Goal: Transaction & Acquisition: Subscribe to service/newsletter

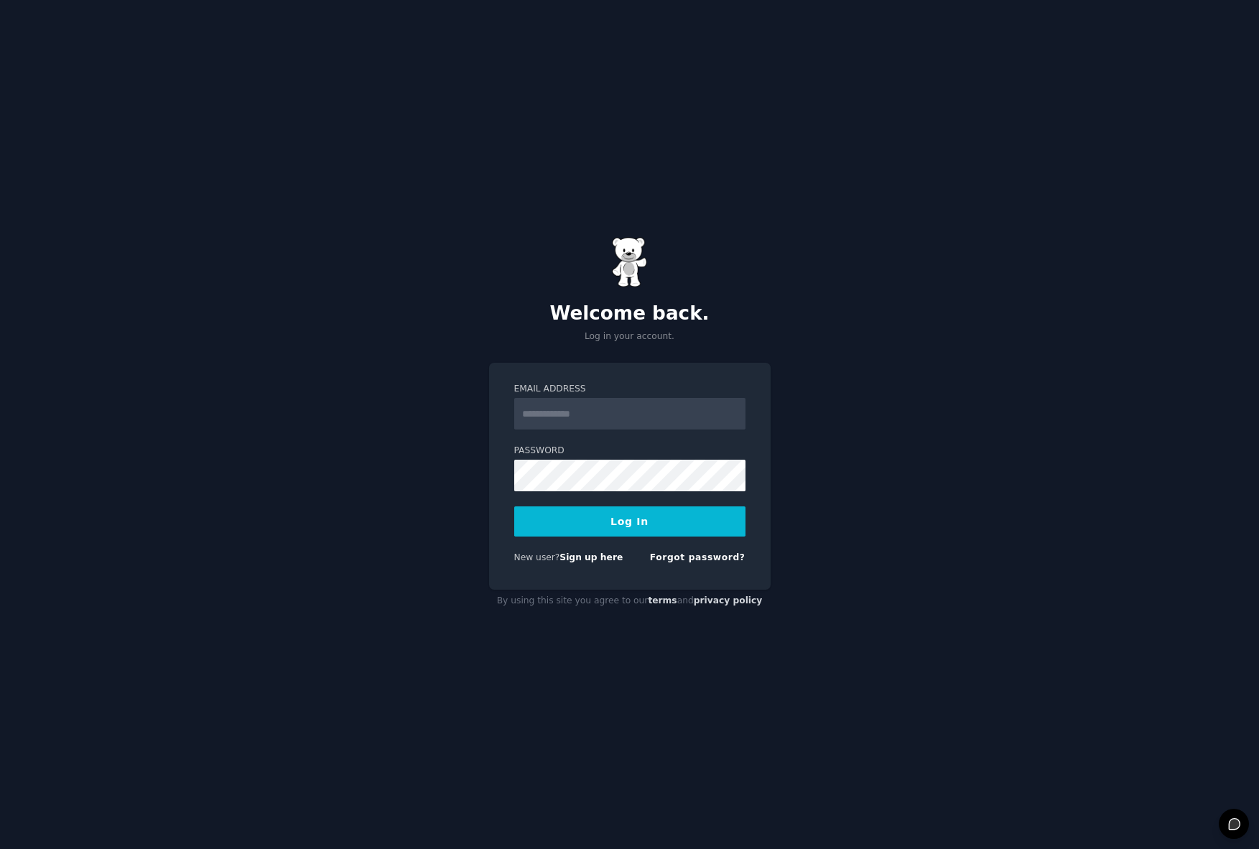
click at [640, 415] on input "Email Address" at bounding box center [629, 414] width 231 height 32
click at [640, 414] on input "Email Address" at bounding box center [629, 414] width 231 height 32
click at [740, 322] on h2 "Welcome back." at bounding box center [629, 313] width 281 height 23
click at [628, 408] on input "Email Address" at bounding box center [629, 414] width 231 height 32
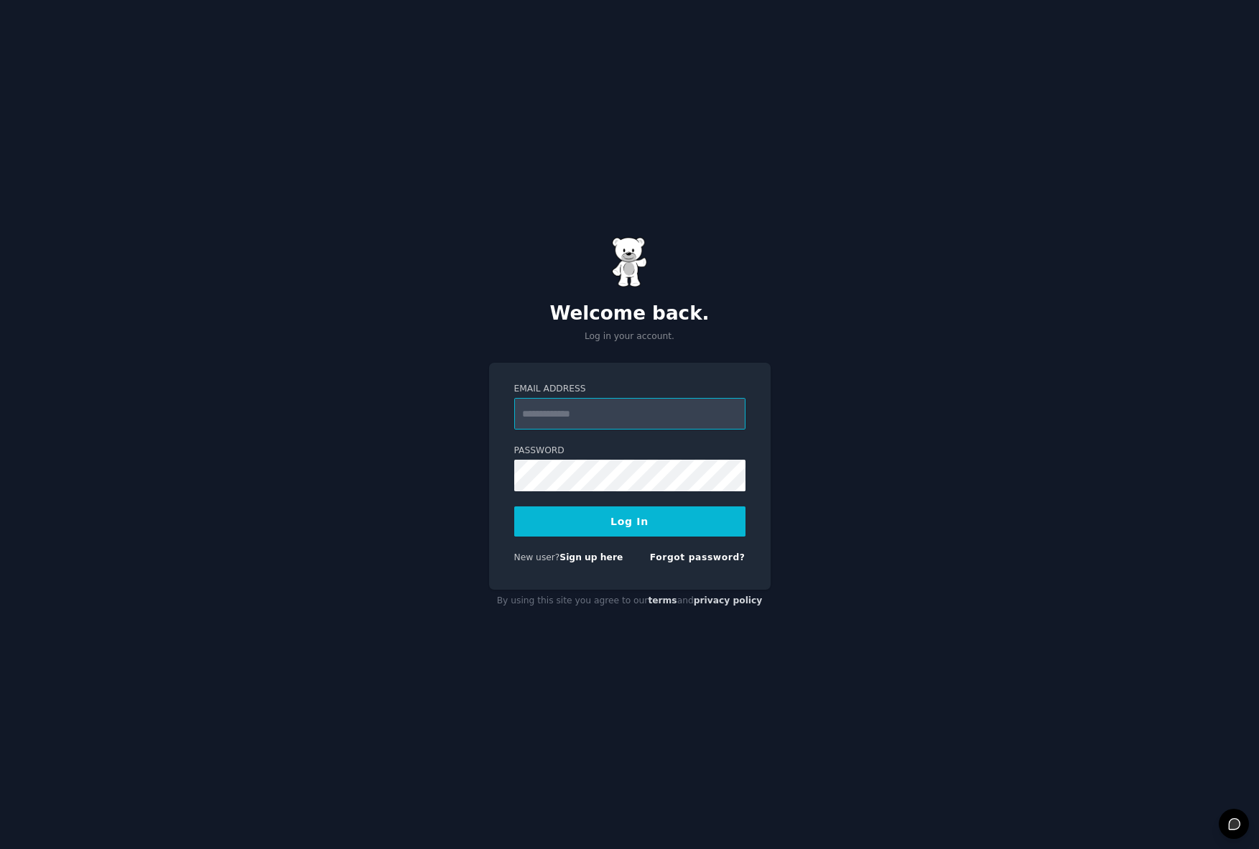
click at [652, 427] on input "Email Address" at bounding box center [629, 414] width 231 height 32
type input "**********"
click at [514, 506] on button "Log In" at bounding box center [629, 521] width 231 height 30
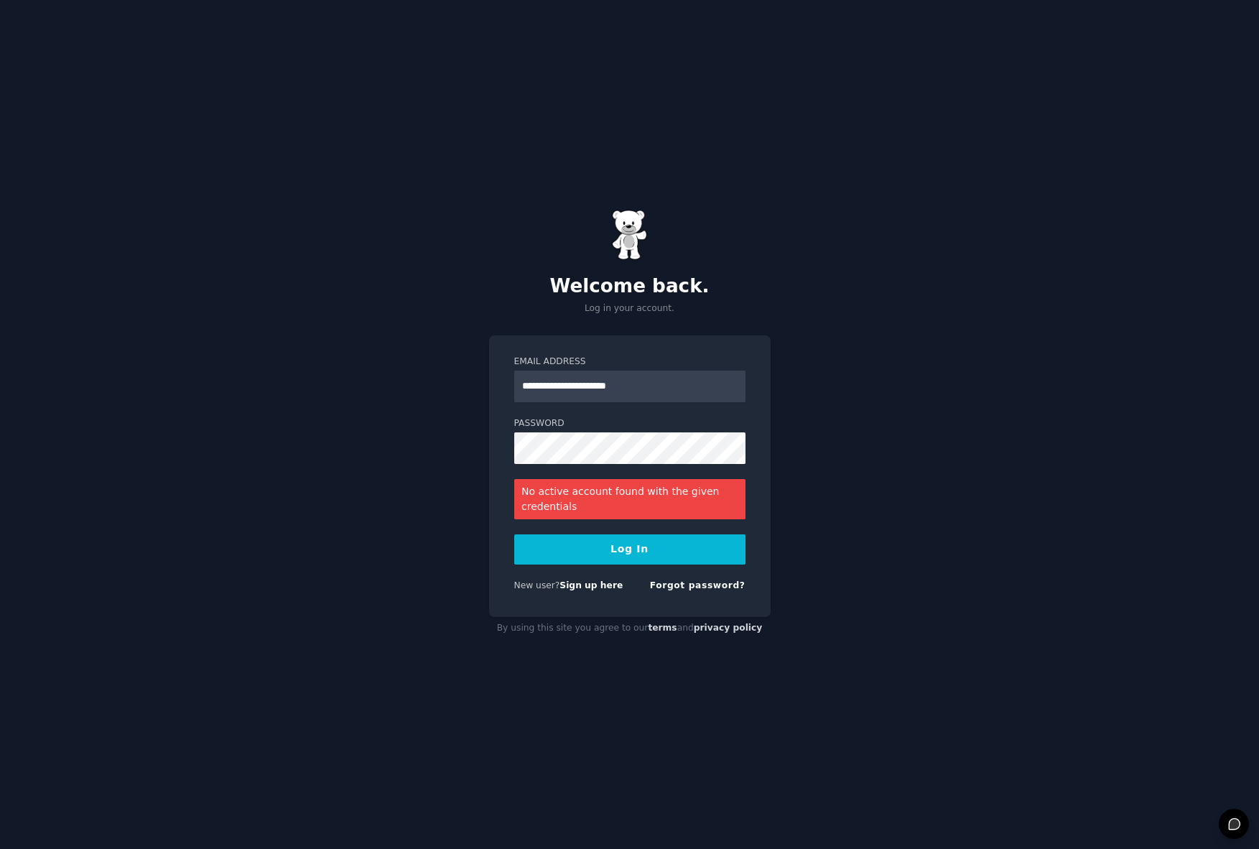
click at [544, 457] on form "**********" at bounding box center [629, 476] width 231 height 242
drag, startPoint x: 664, startPoint y: 465, endPoint x: 469, endPoint y: 425, distance: 199.4
click at [476, 434] on div "**********" at bounding box center [629, 424] width 1259 height 849
click at [514, 534] on button "Log In" at bounding box center [629, 549] width 231 height 30
drag, startPoint x: 689, startPoint y: 384, endPoint x: 679, endPoint y: 7, distance: 377.1
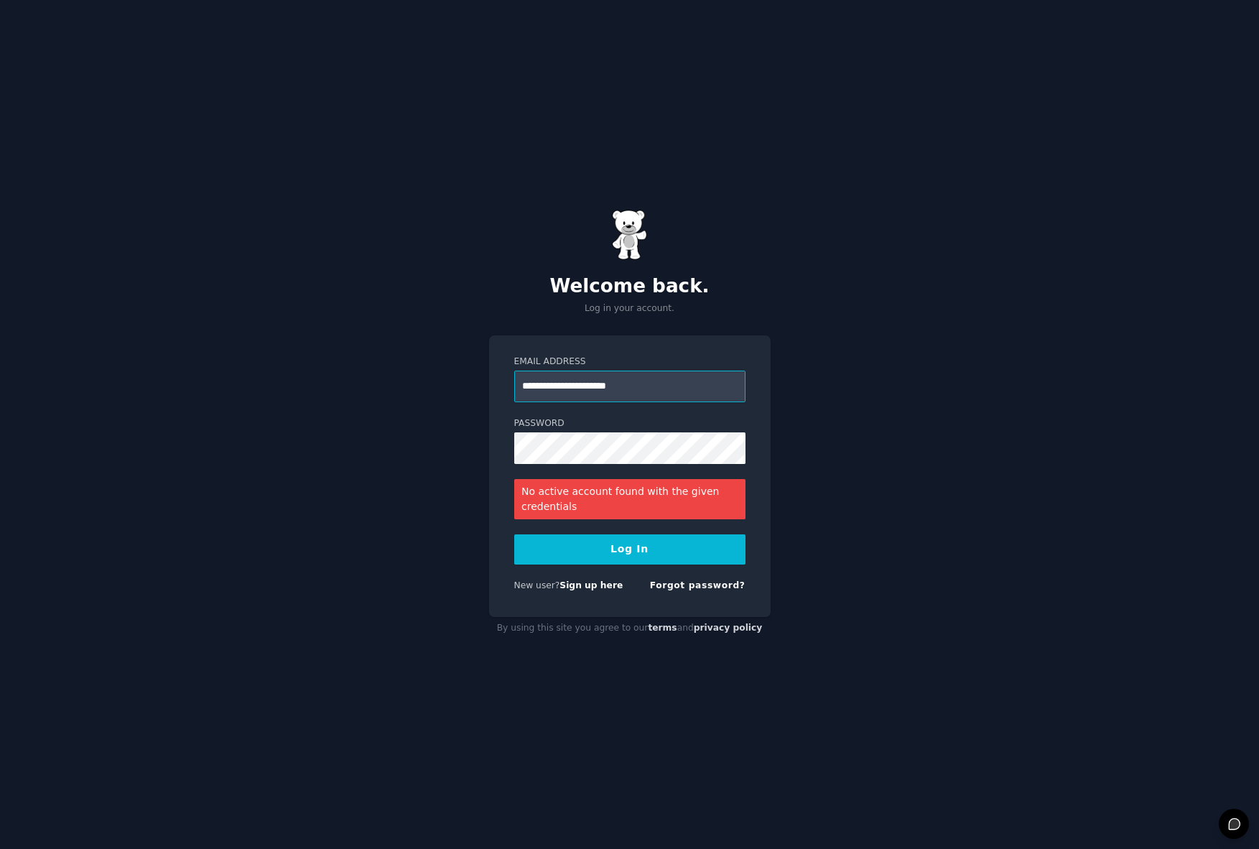
click at [470, 355] on div "**********" at bounding box center [629, 424] width 1259 height 849
click at [508, 423] on div "**********" at bounding box center [629, 476] width 281 height 282
click at [676, 413] on form "**********" at bounding box center [629, 476] width 231 height 242
click at [676, 391] on input "**********" at bounding box center [629, 387] width 231 height 32
click at [676, 388] on input "**********" at bounding box center [629, 387] width 231 height 32
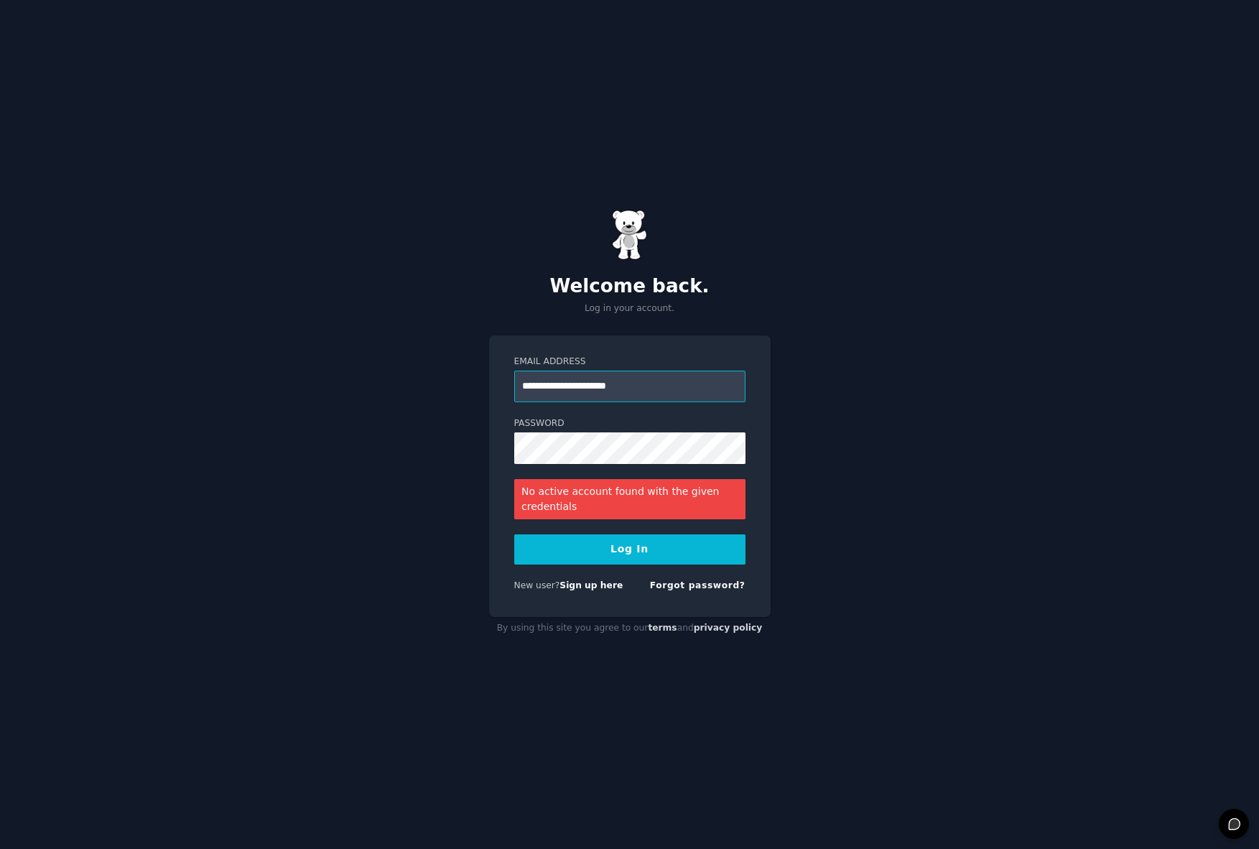
click at [672, 388] on input "**********" at bounding box center [629, 387] width 231 height 32
click at [592, 388] on input "**********" at bounding box center [629, 387] width 231 height 32
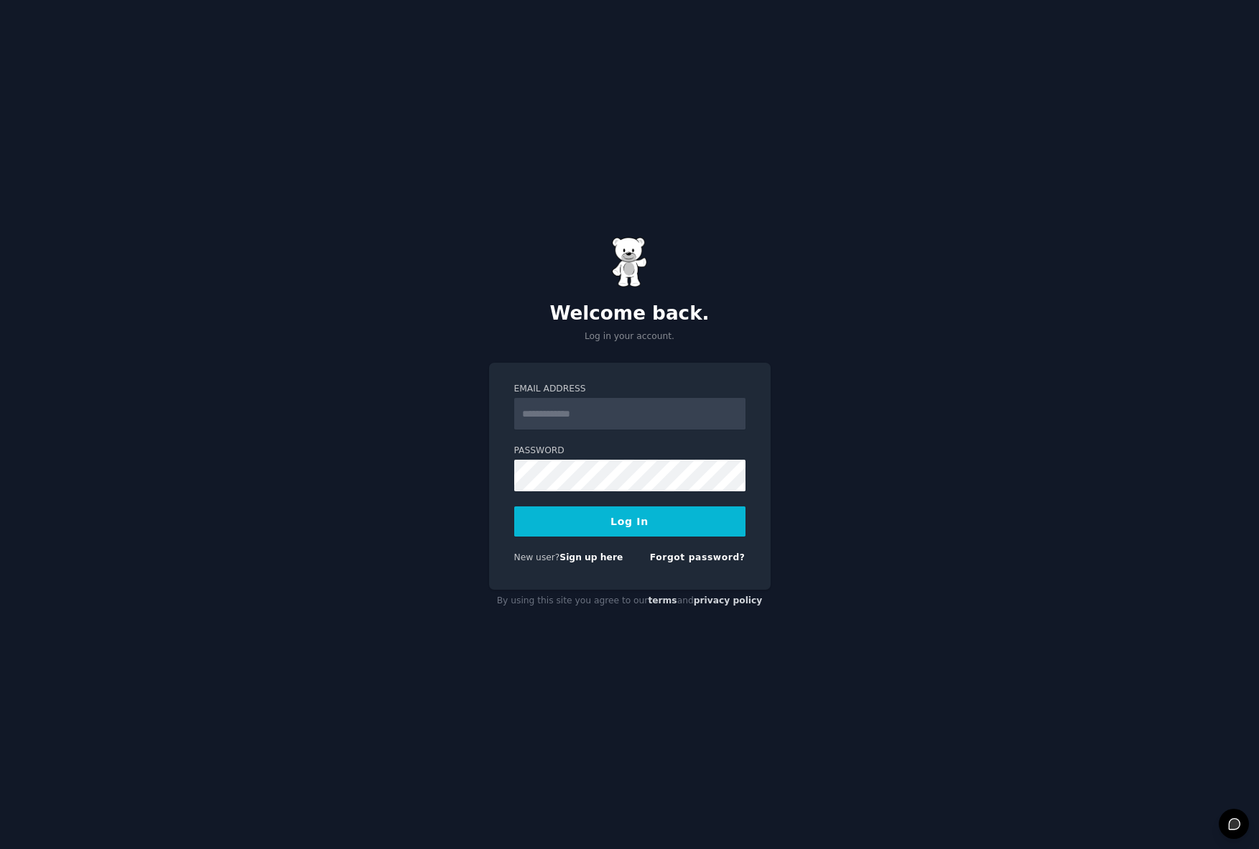
click at [691, 396] on div "Email Address" at bounding box center [629, 406] width 231 height 47
click at [696, 403] on input "Email Address" at bounding box center [629, 414] width 231 height 32
drag, startPoint x: 963, startPoint y: 291, endPoint x: 972, endPoint y: 215, distance: 76.0
click at [963, 292] on div "Welcome back. Log in your account. Email Address Password Log In New user? Sign…" at bounding box center [629, 424] width 1259 height 849
drag, startPoint x: 669, startPoint y: 429, endPoint x: 669, endPoint y: 421, distance: 7.9
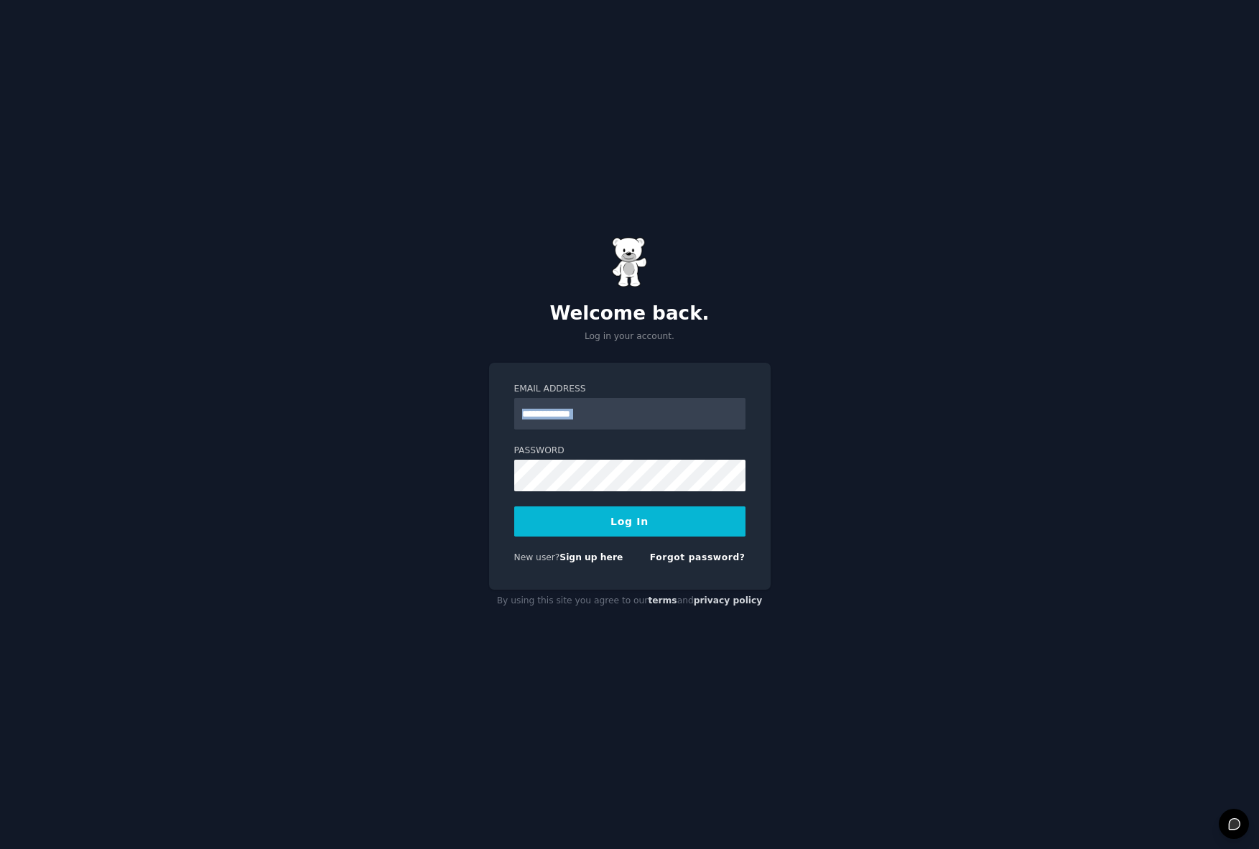
click at [669, 427] on form "Email Address Password Log In New user? Sign up here Forgot password?" at bounding box center [629, 476] width 231 height 187
click at [669, 411] on input "Email Address" at bounding box center [629, 414] width 231 height 32
type input "**********"
click at [674, 553] on link "Forgot password?" at bounding box center [698, 557] width 96 height 10
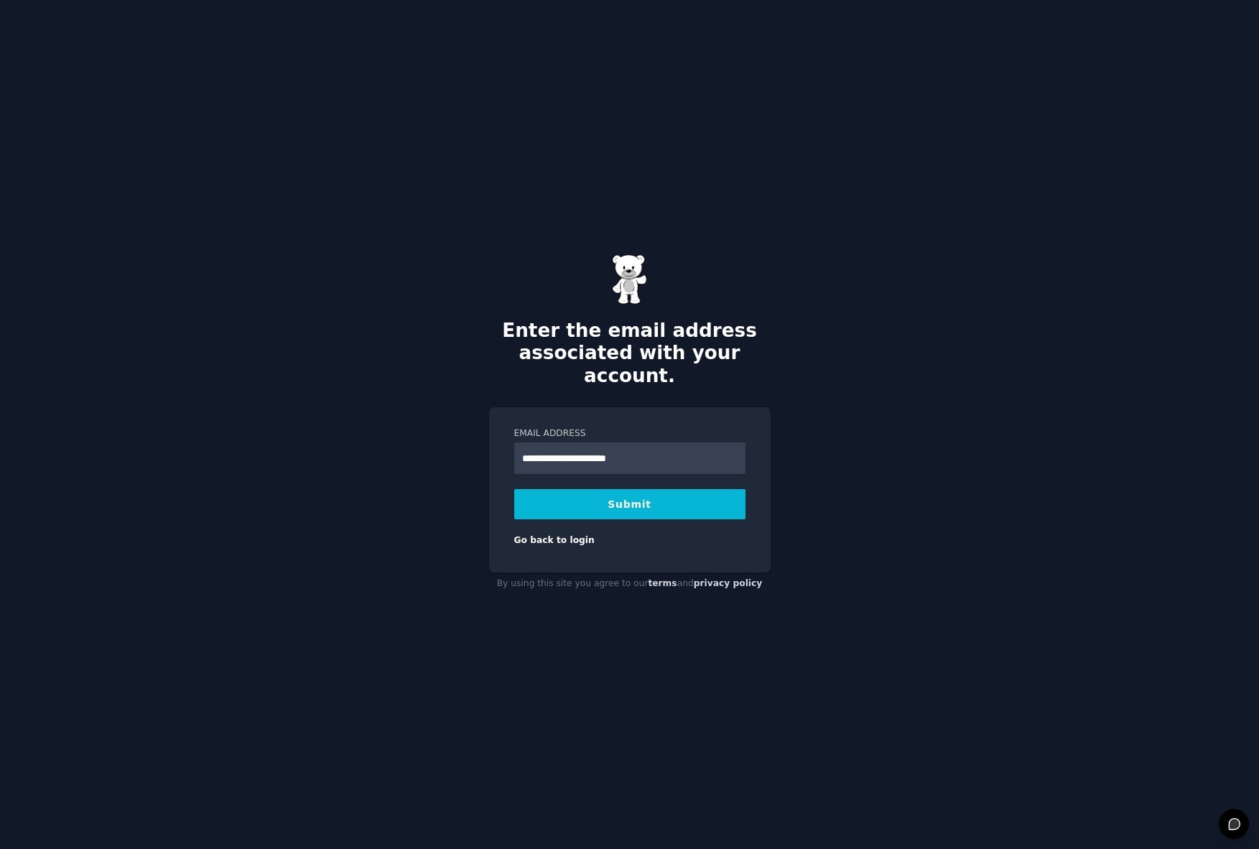
type input "**********"
click at [715, 493] on button "Submit" at bounding box center [629, 504] width 231 height 30
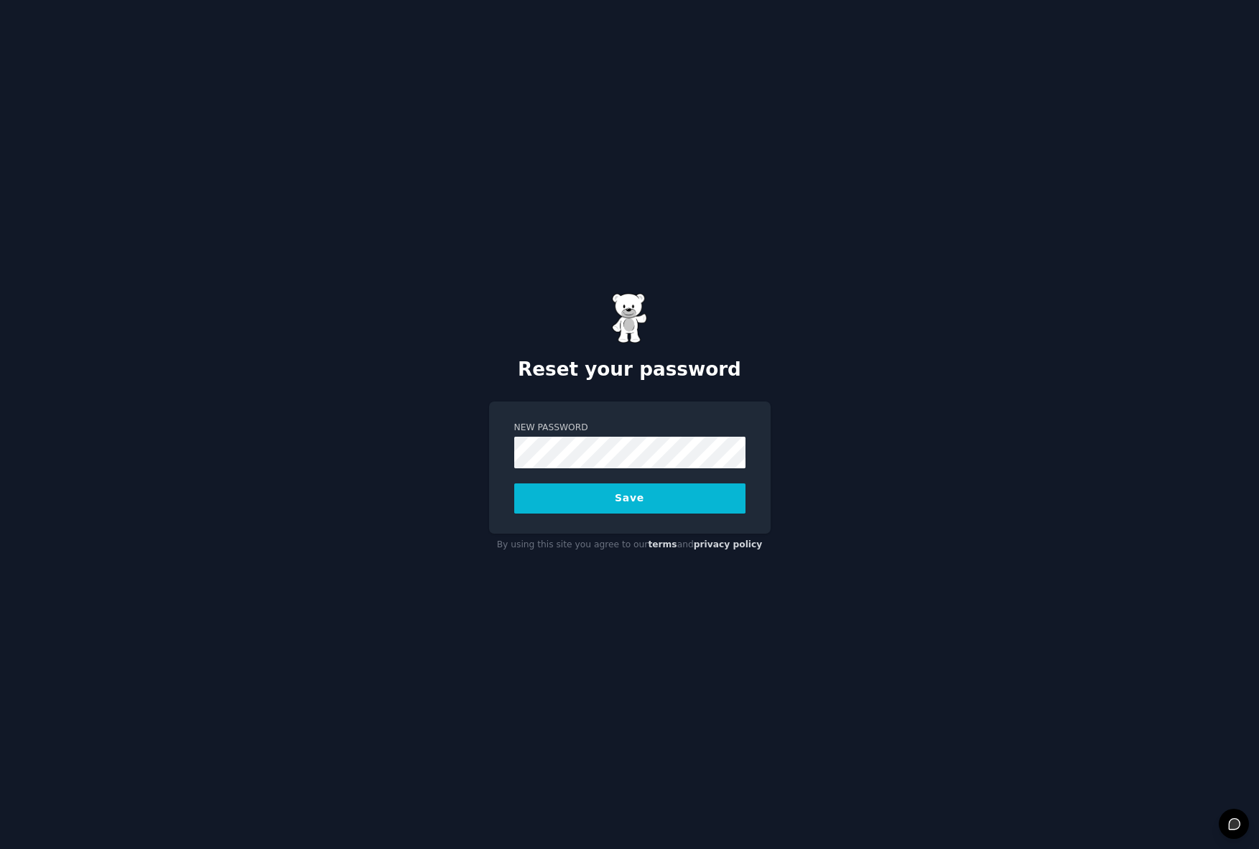
click at [707, 507] on button "Save" at bounding box center [629, 498] width 231 height 30
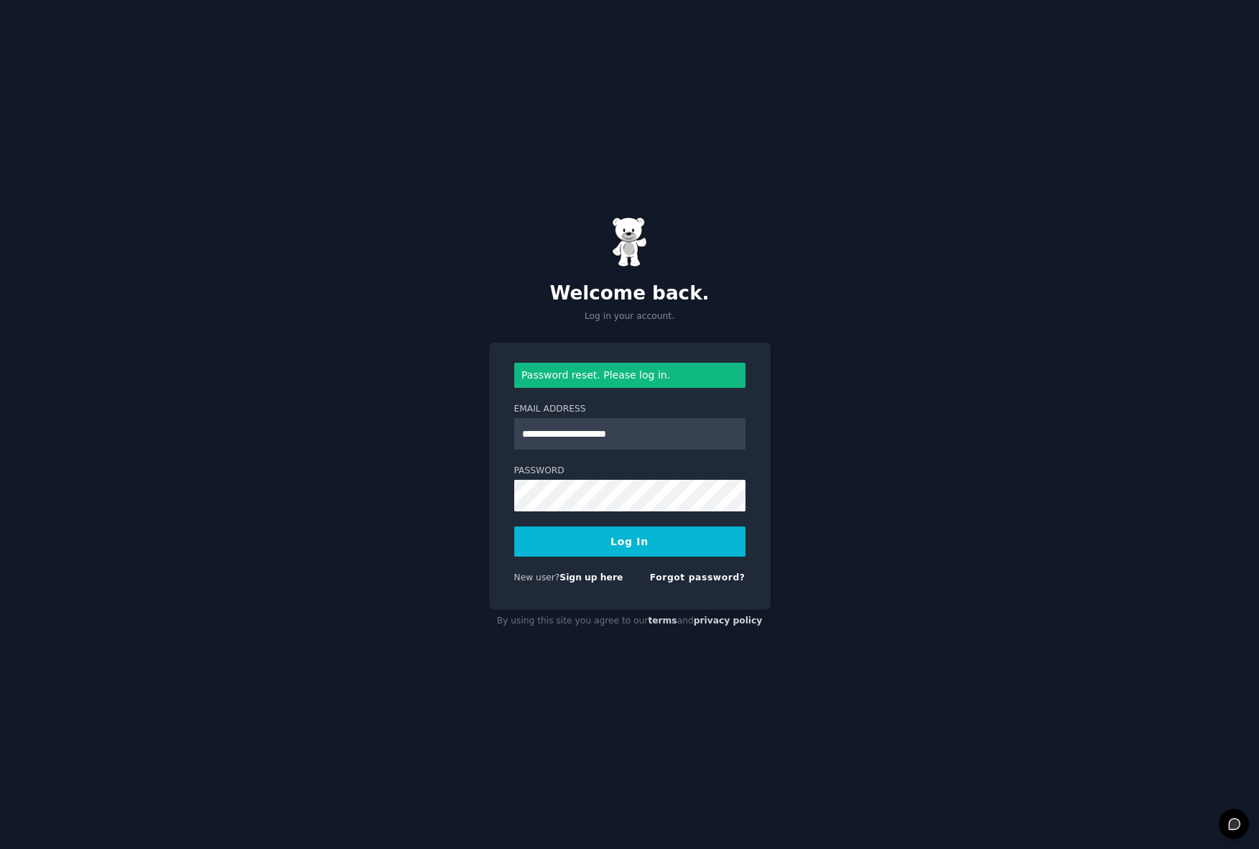
type input "**********"
click at [514, 526] on button "Log In" at bounding box center [629, 541] width 231 height 30
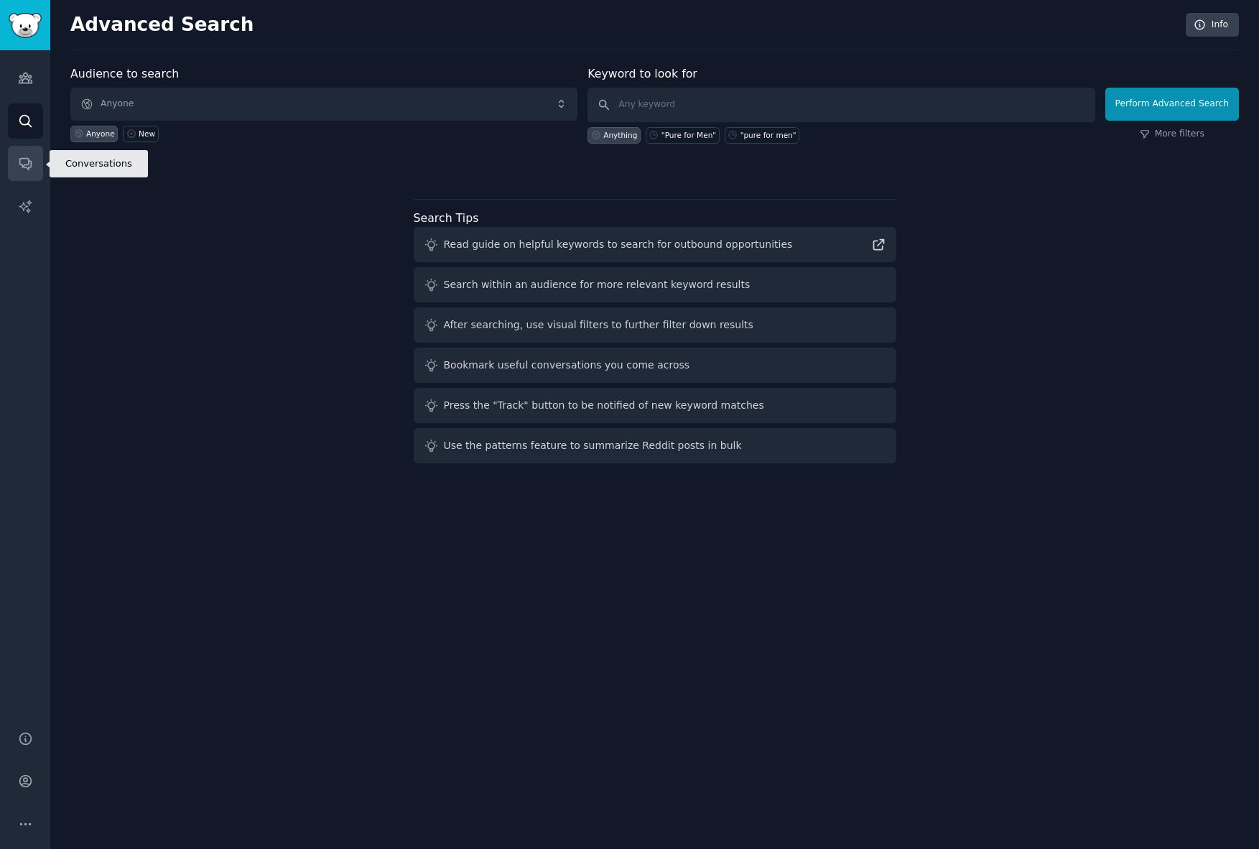
click at [24, 160] on icon "Sidebar" at bounding box center [25, 163] width 15 height 15
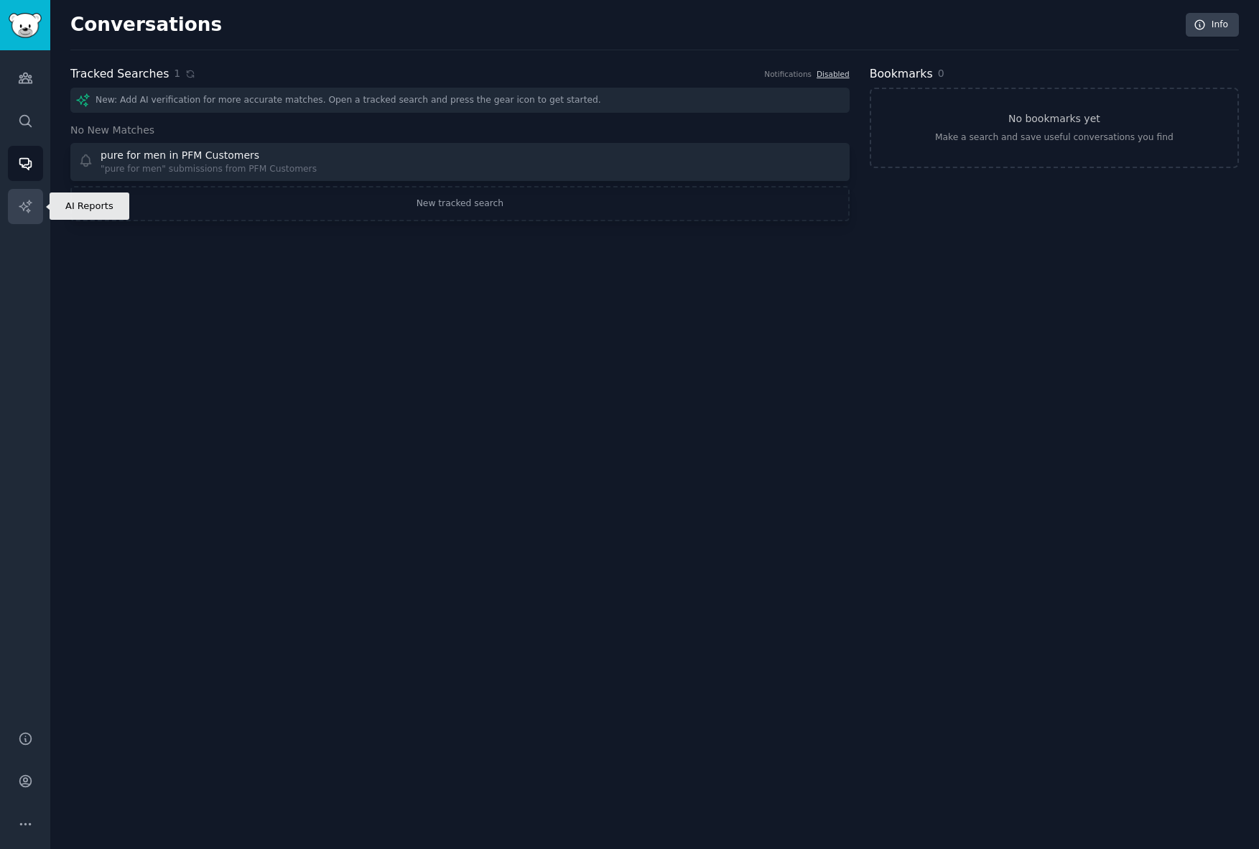
click at [32, 197] on link "AI Reports" at bounding box center [25, 206] width 35 height 35
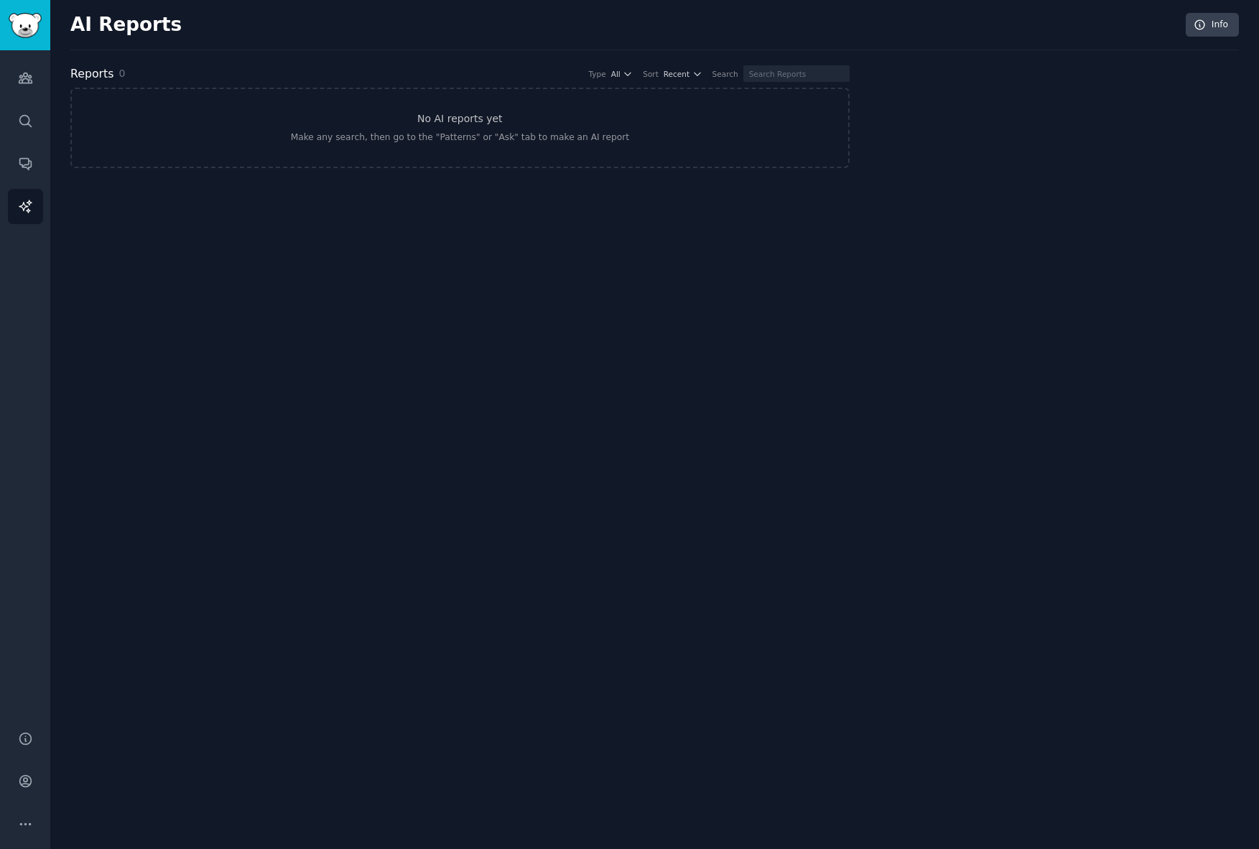
click at [42, 81] on div "Audiences Search Conversations AI Reports" at bounding box center [25, 381] width 50 height 663
click at [29, 78] on icon "Sidebar" at bounding box center [25, 78] width 13 height 10
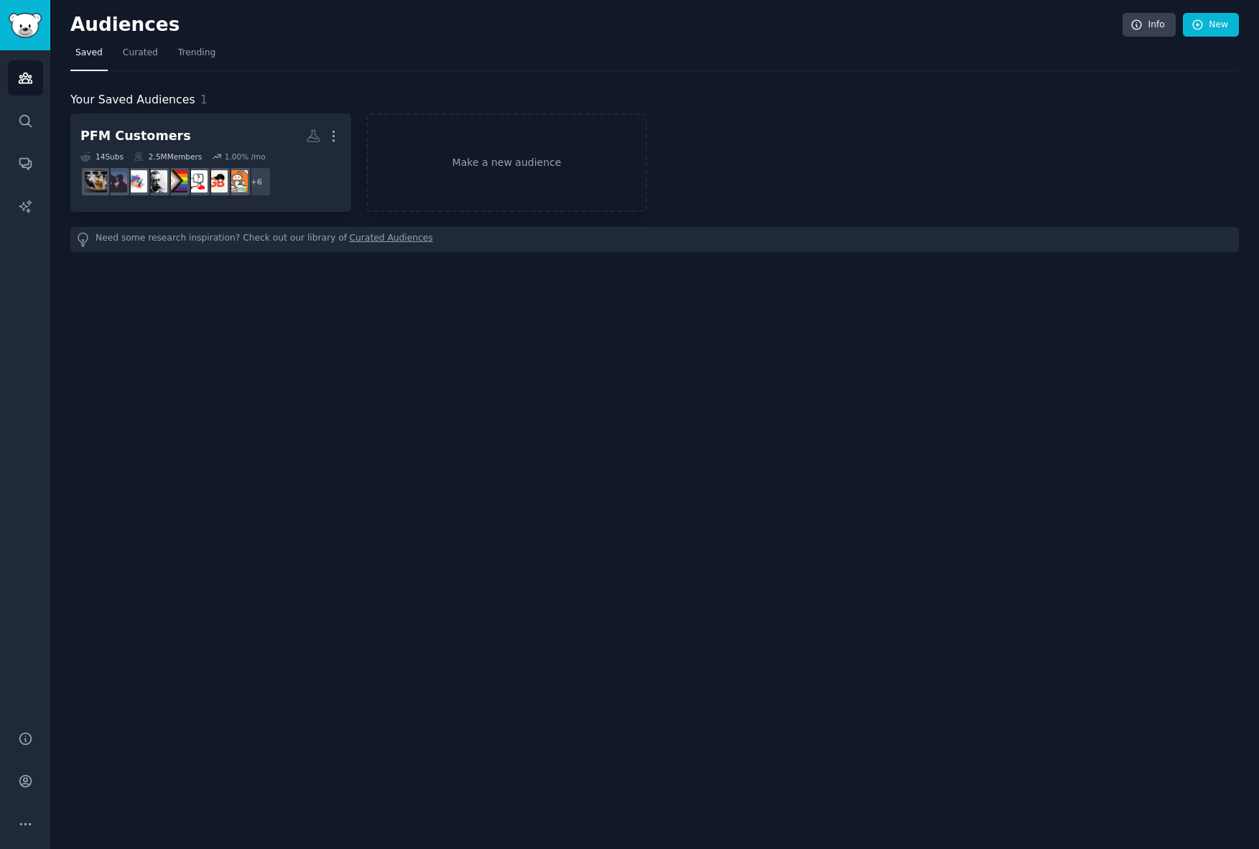
click at [43, 124] on div "Audiences Search Conversations AI Reports" at bounding box center [25, 381] width 50 height 663
click at [11, 117] on link "Search" at bounding box center [25, 120] width 35 height 35
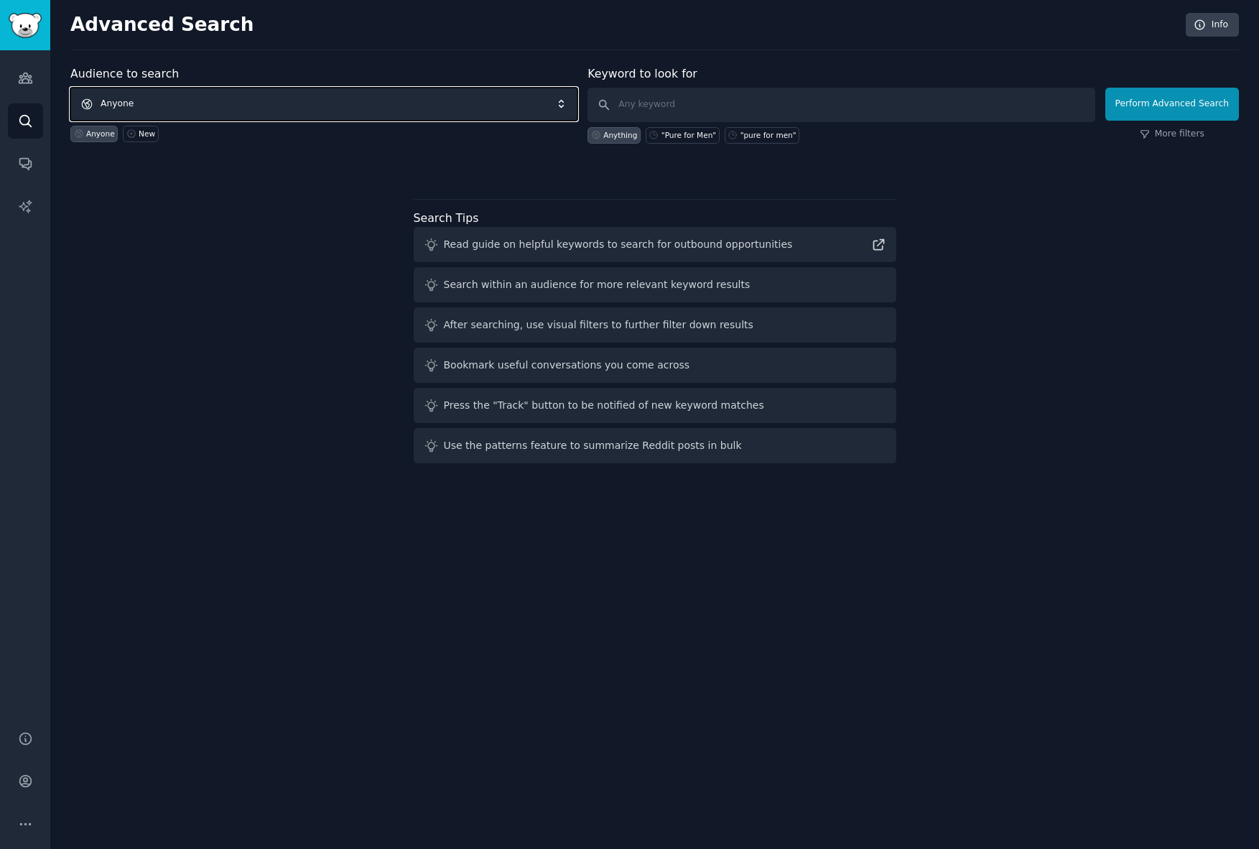
click at [434, 100] on span "Anyone" at bounding box center [323, 104] width 507 height 33
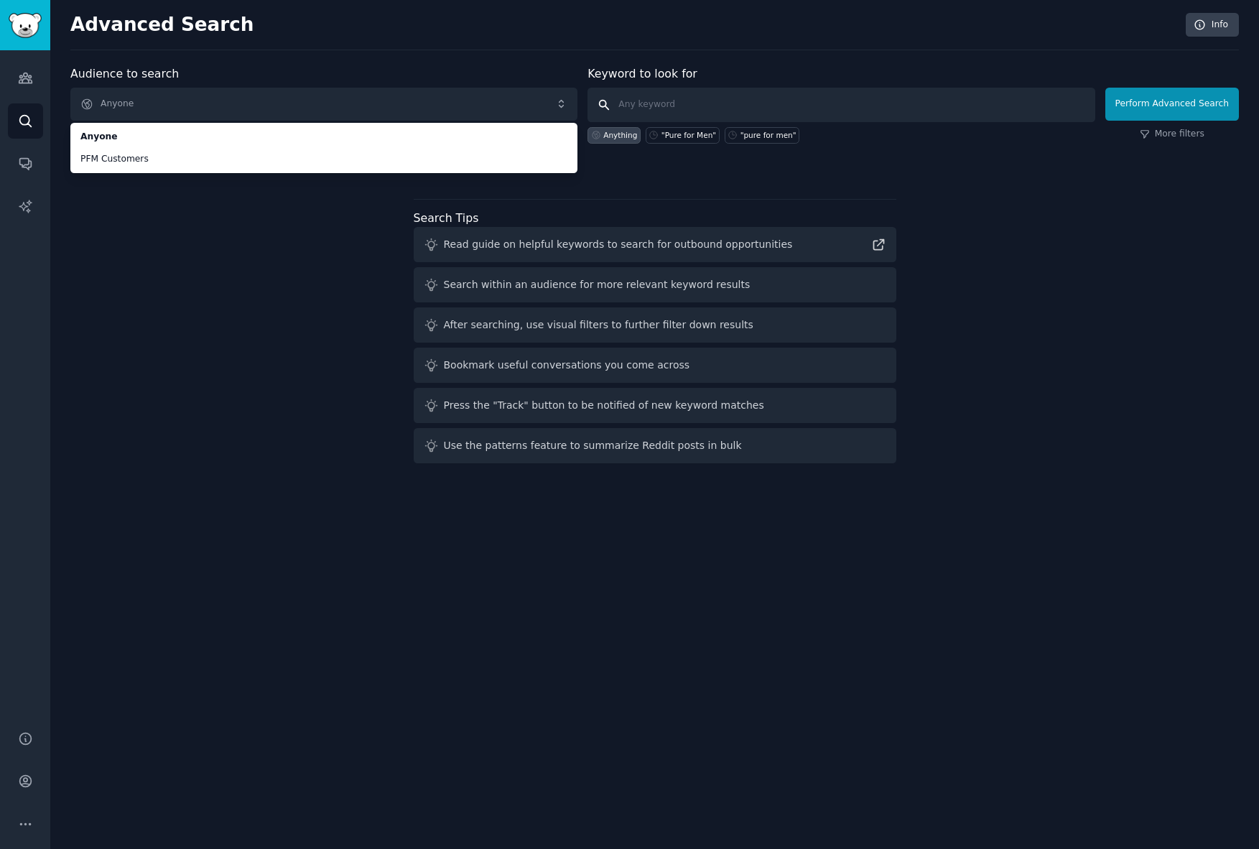
click at [732, 108] on input "text" at bounding box center [840, 105] width 507 height 34
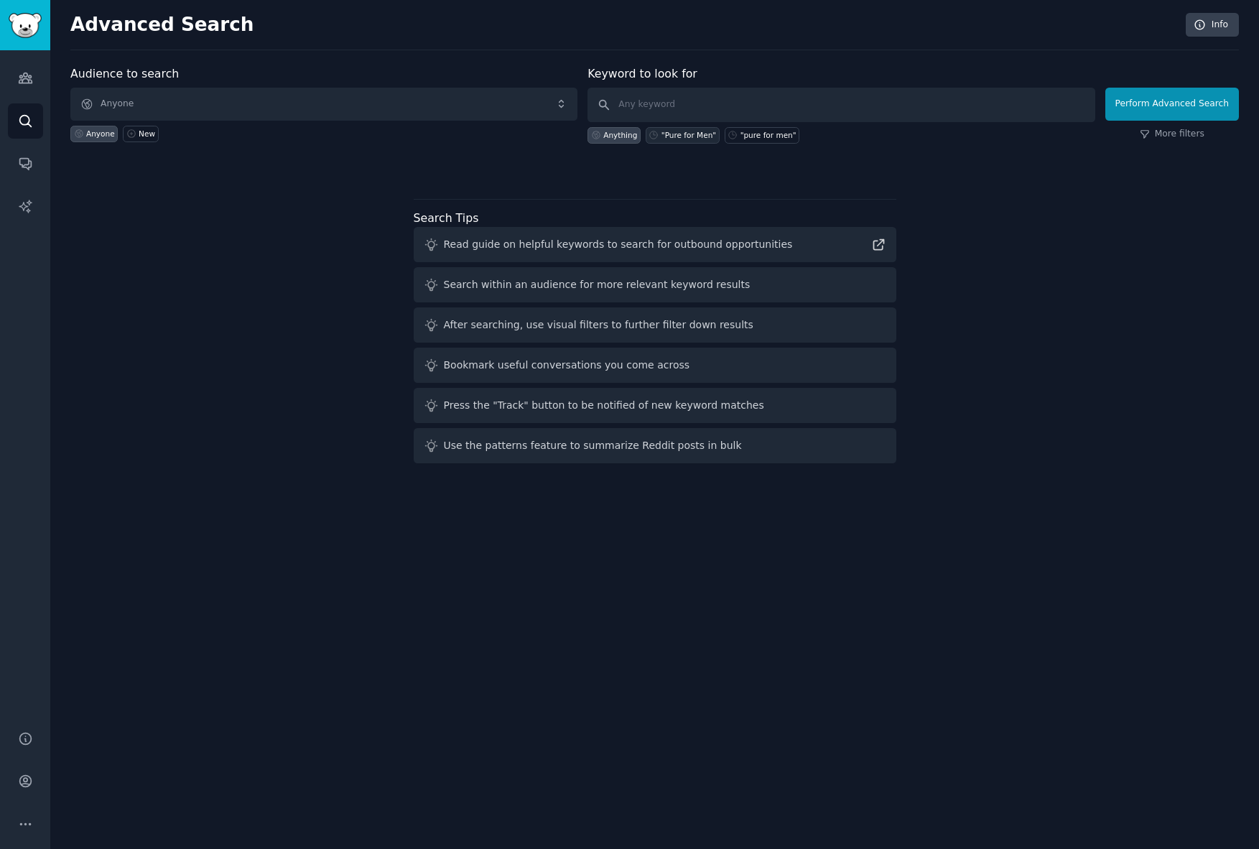
click at [697, 136] on div ""Pure for Men"" at bounding box center [688, 135] width 55 height 10
type input ""Pure for Men""
click at [159, 437] on div "Audience to search Anyone Anyone New Keyword to look for "Pure for Men" Anythin…" at bounding box center [654, 267] width 1168 height 404
click at [1147, 106] on button "Perform Advanced Search" at bounding box center [1172, 104] width 134 height 33
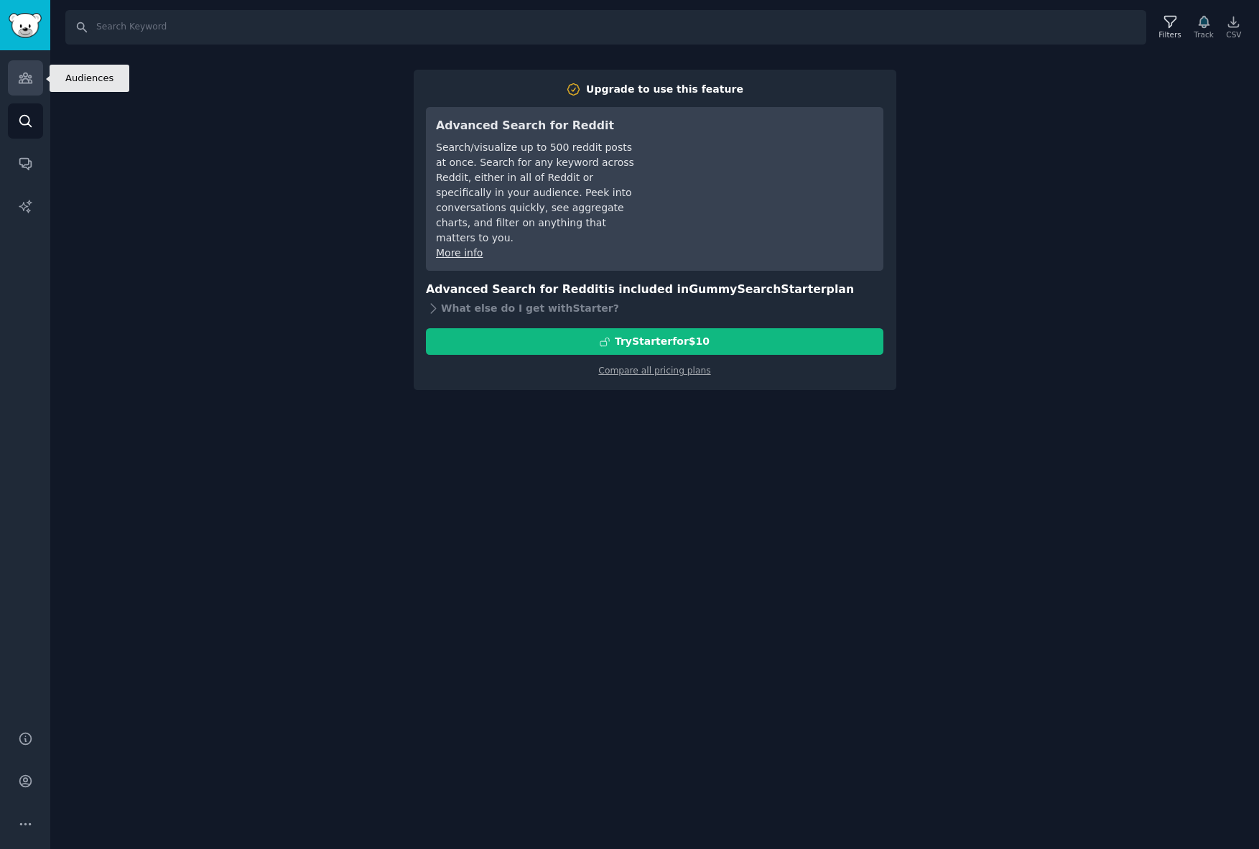
click at [28, 83] on icon "Sidebar" at bounding box center [25, 78] width 13 height 10
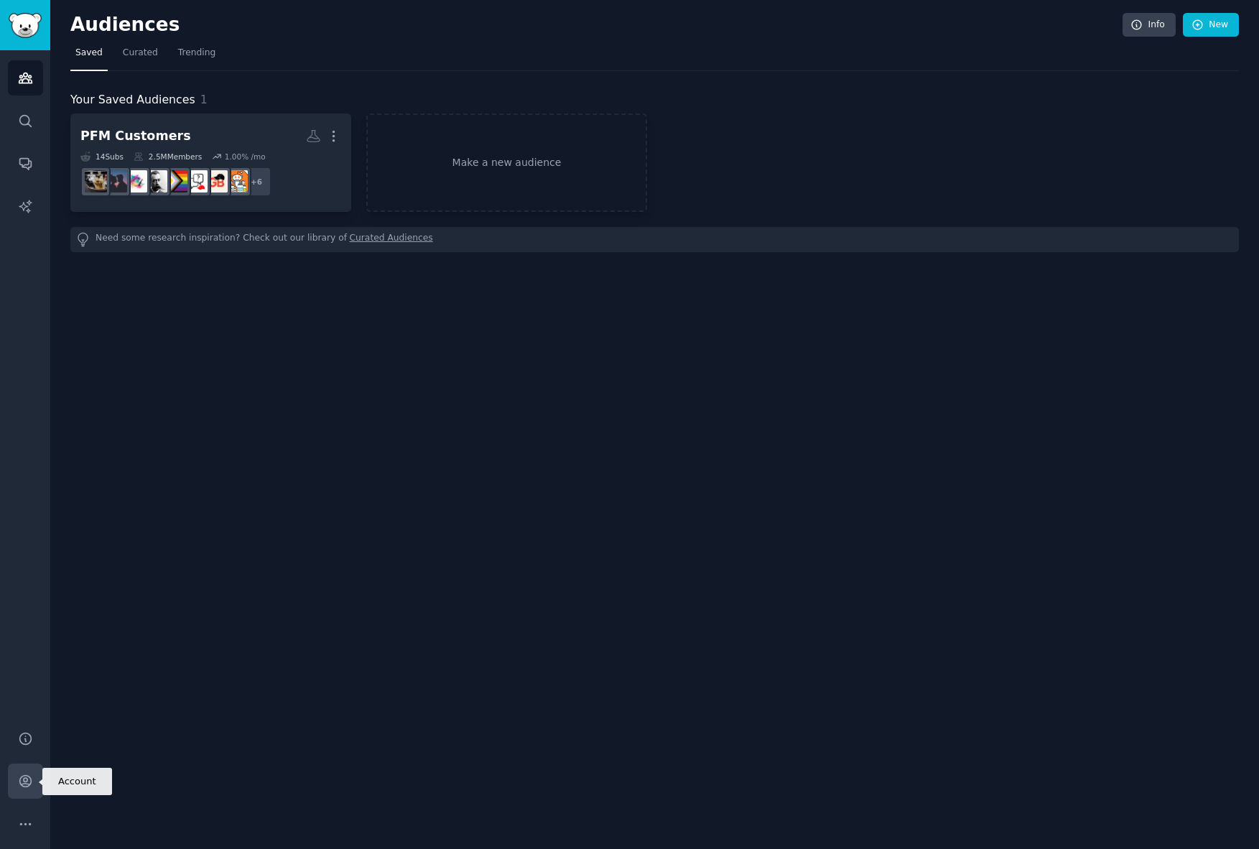
click at [27, 779] on icon "Sidebar" at bounding box center [24, 780] width 11 height 11
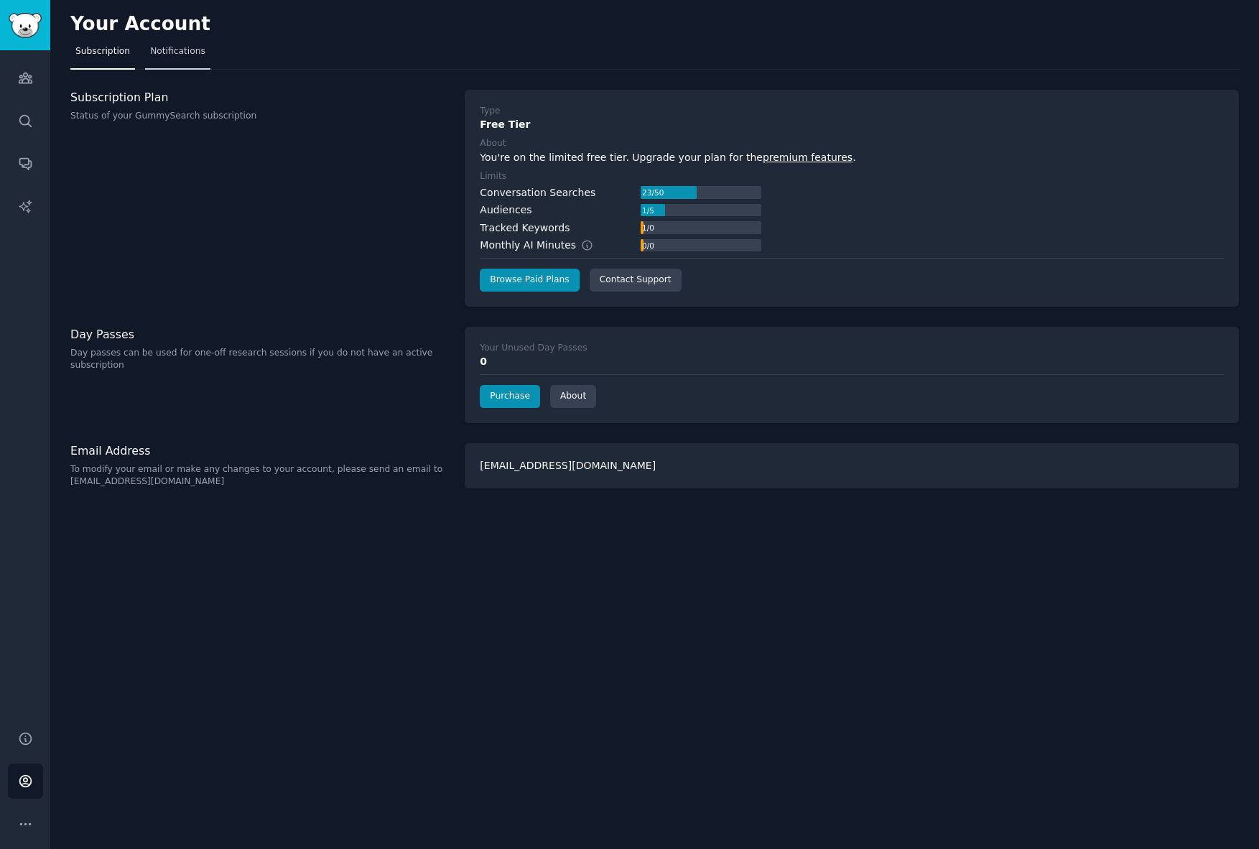
click at [169, 58] on link "Notifications" at bounding box center [177, 54] width 65 height 29
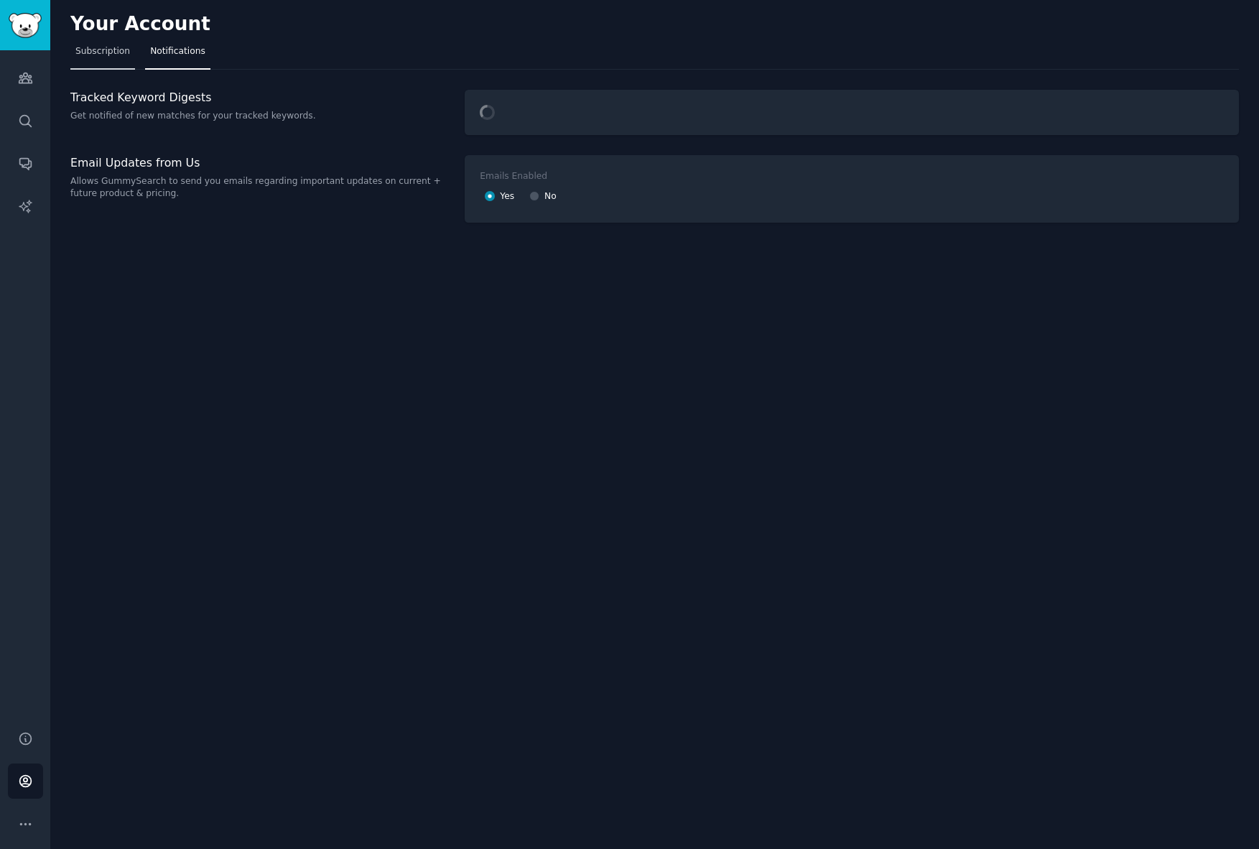
click at [112, 51] on span "Subscription" at bounding box center [102, 51] width 55 height 13
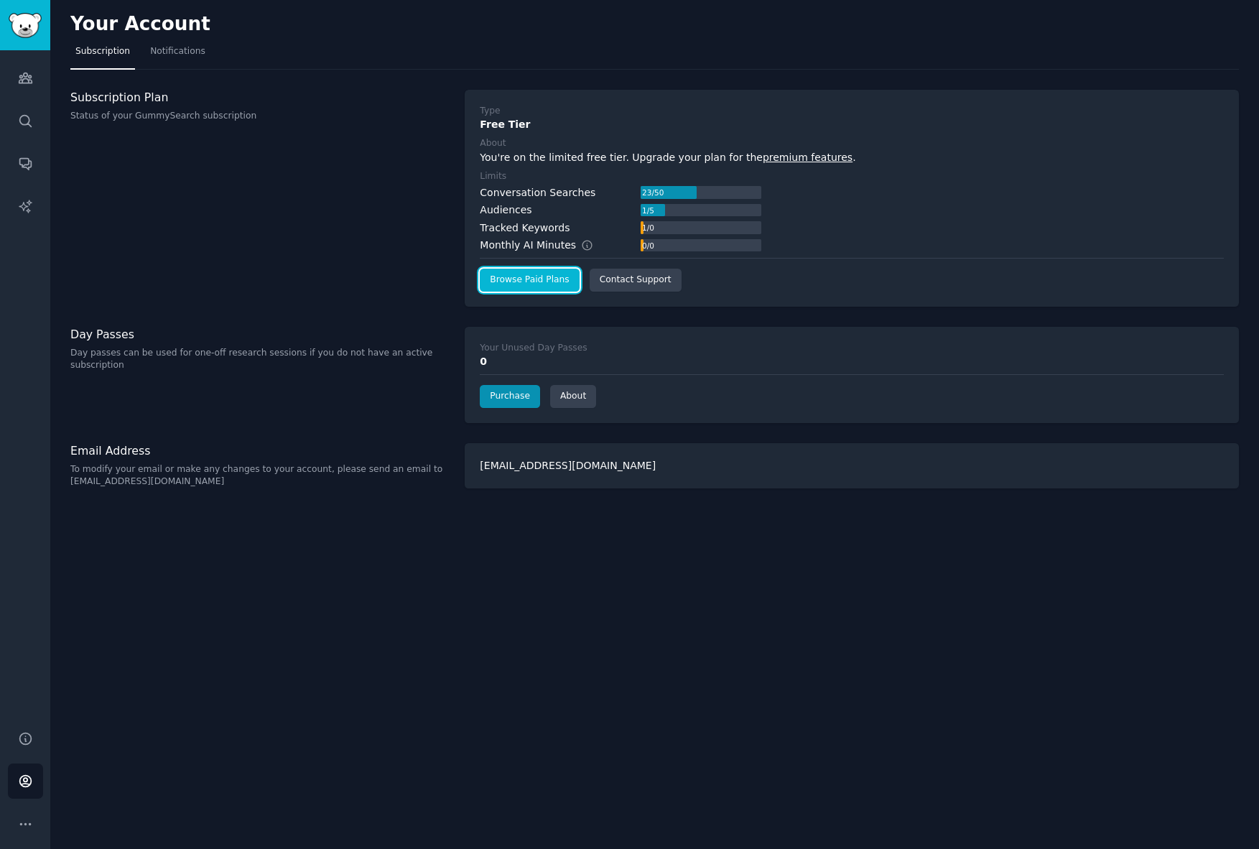
click at [542, 284] on link "Browse Paid Plans" at bounding box center [529, 280] width 99 height 23
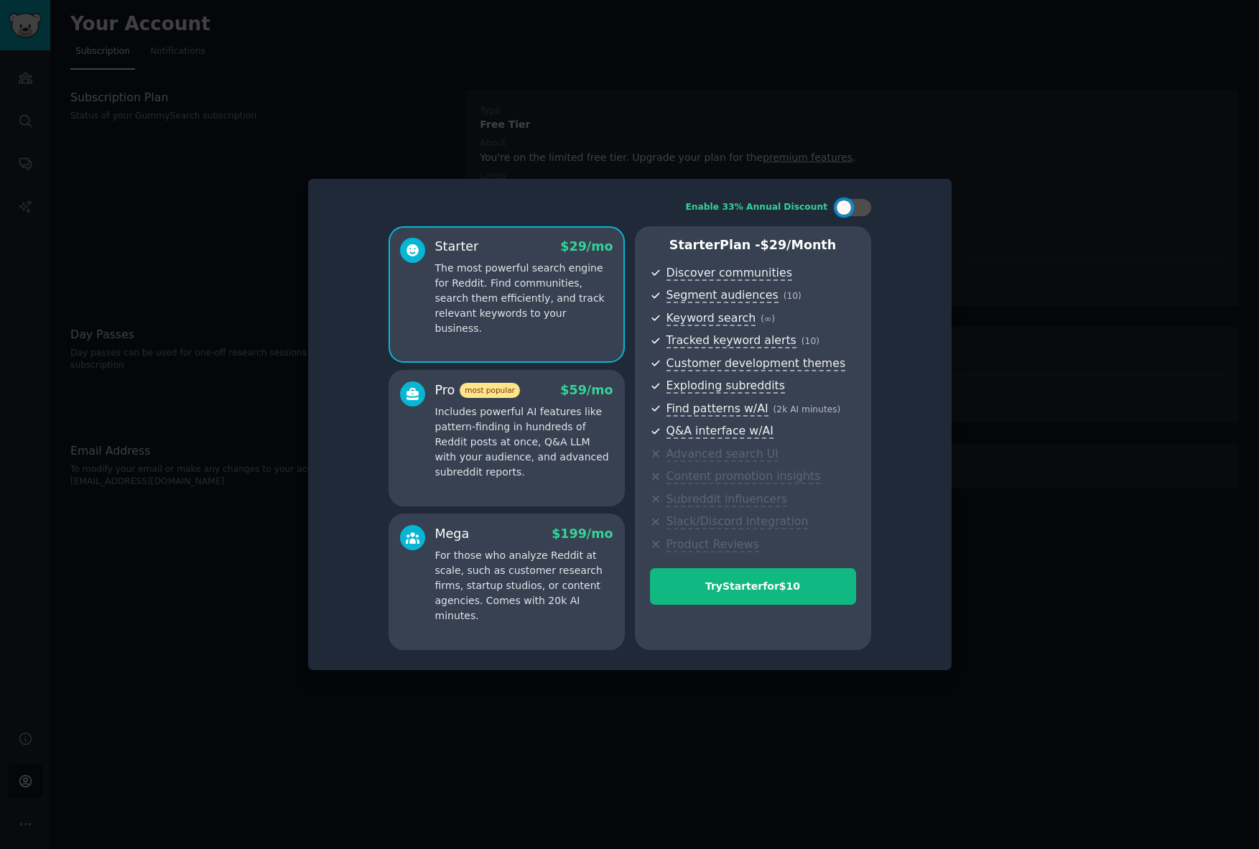
click at [556, 455] on p "Includes powerful AI features like pattern-finding in hundreds of Reddit posts …" at bounding box center [524, 441] width 178 height 75
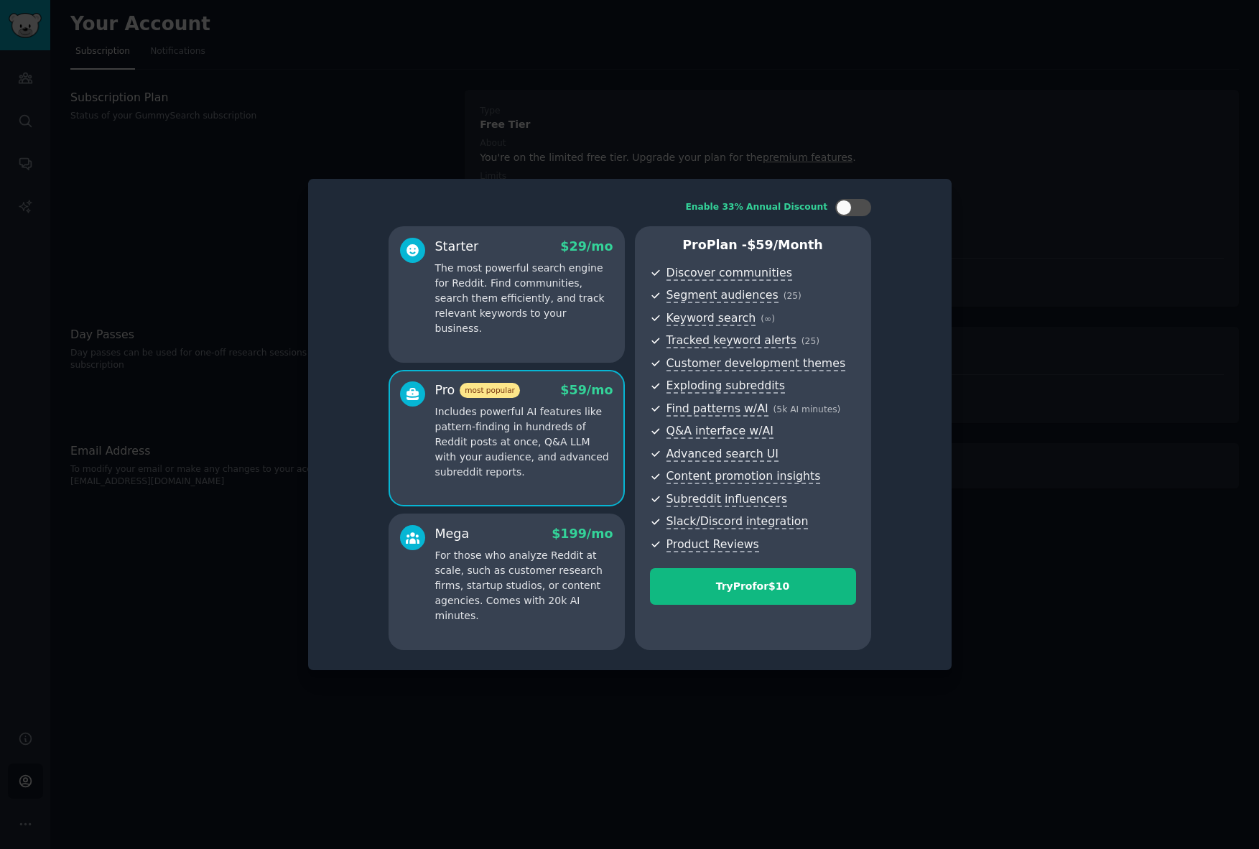
click at [550, 304] on p "The most powerful search engine for Reddit. Find communities, search them effic…" at bounding box center [524, 298] width 178 height 75
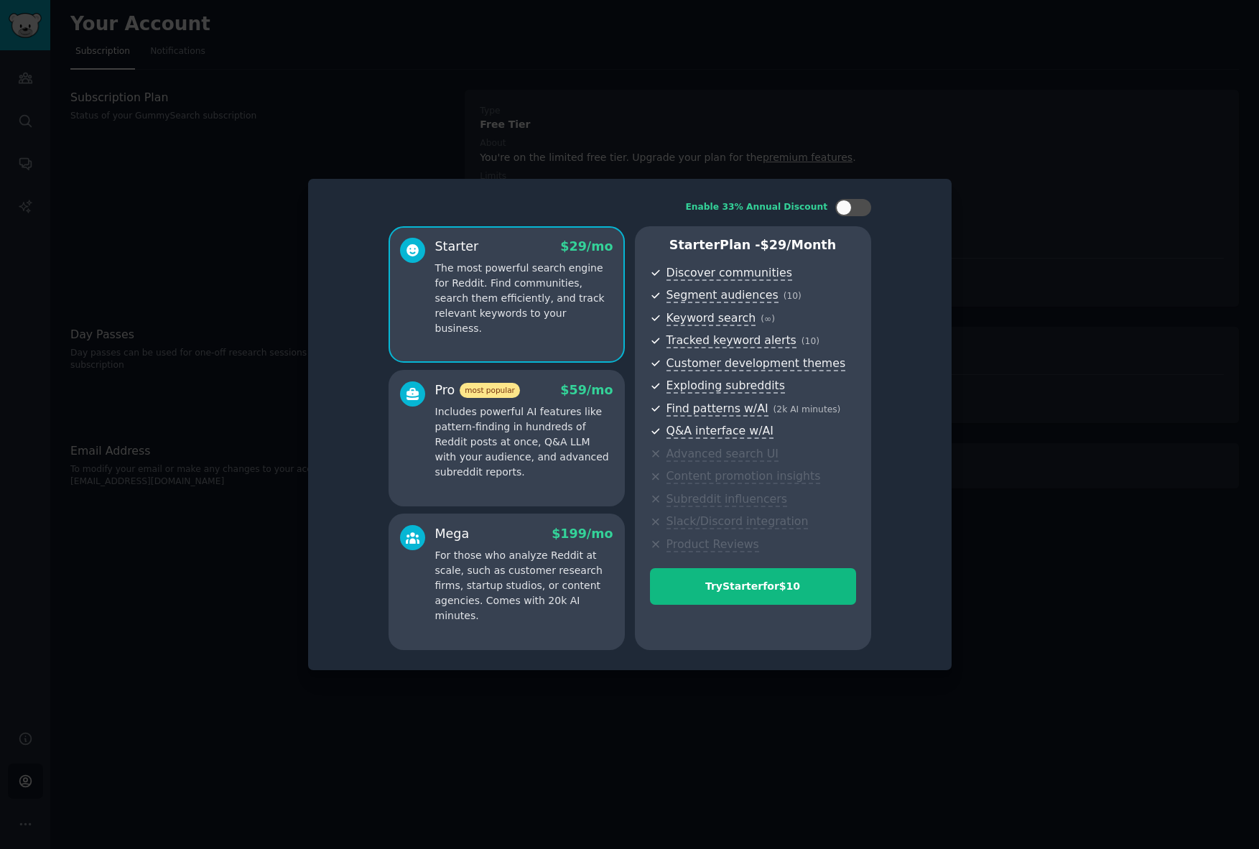
click at [517, 453] on p "Includes powerful AI features like pattern-finding in hundreds of Reddit posts …" at bounding box center [524, 441] width 178 height 75
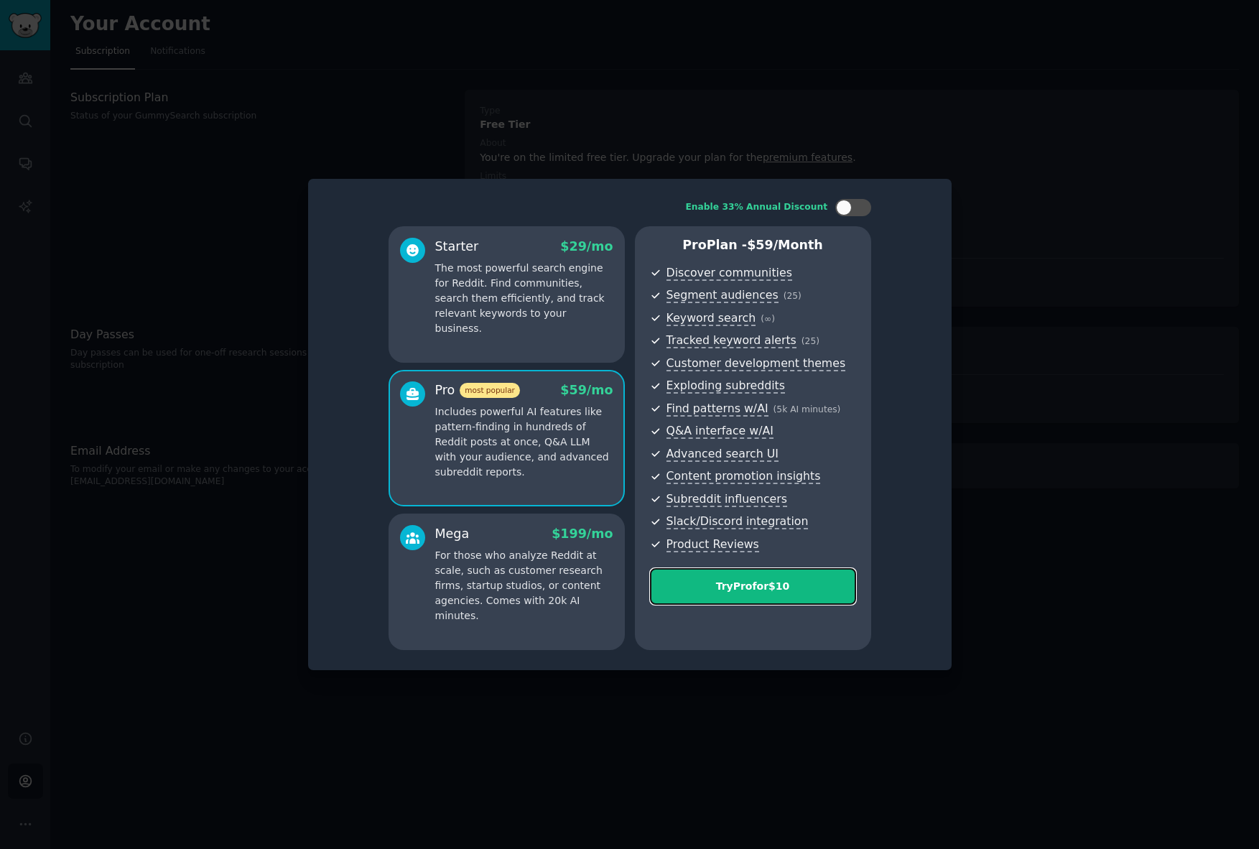
click at [776, 592] on button "Try Pro for $10" at bounding box center [753, 586] width 206 height 37
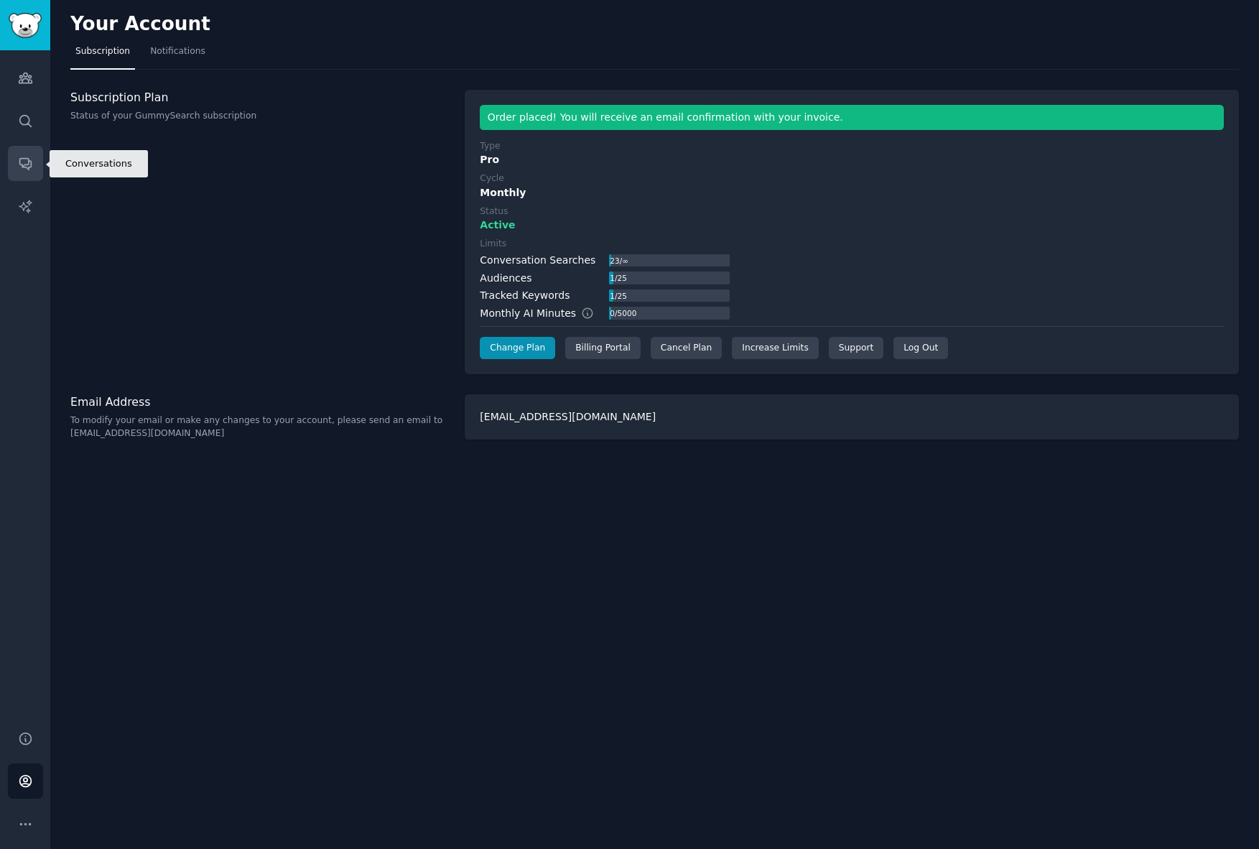
click at [42, 159] on div "Audiences Search Conversations AI Reports" at bounding box center [25, 381] width 50 height 663
click at [26, 108] on link "Search" at bounding box center [25, 120] width 35 height 35
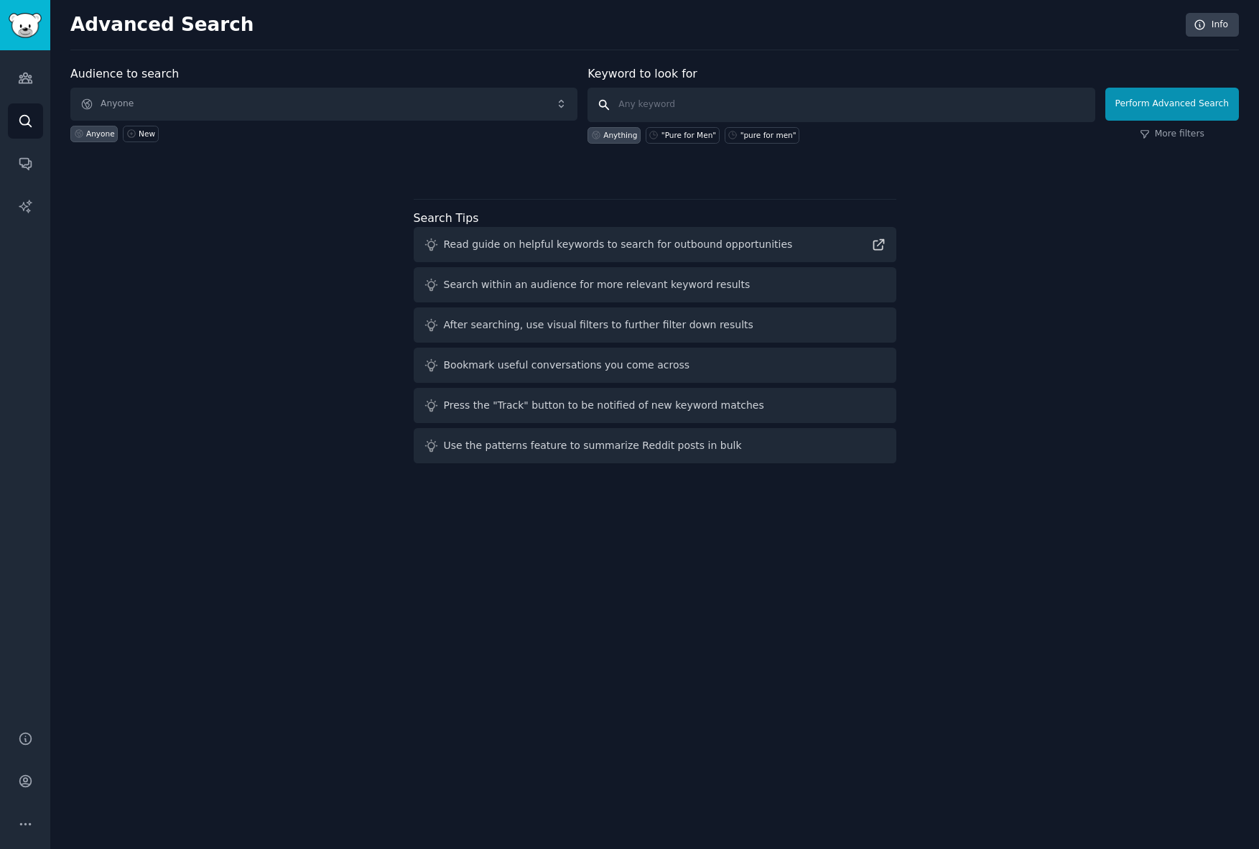
click at [782, 110] on input "text" at bounding box center [840, 105] width 507 height 34
click at [341, 102] on span "Anyone" at bounding box center [323, 104] width 507 height 33
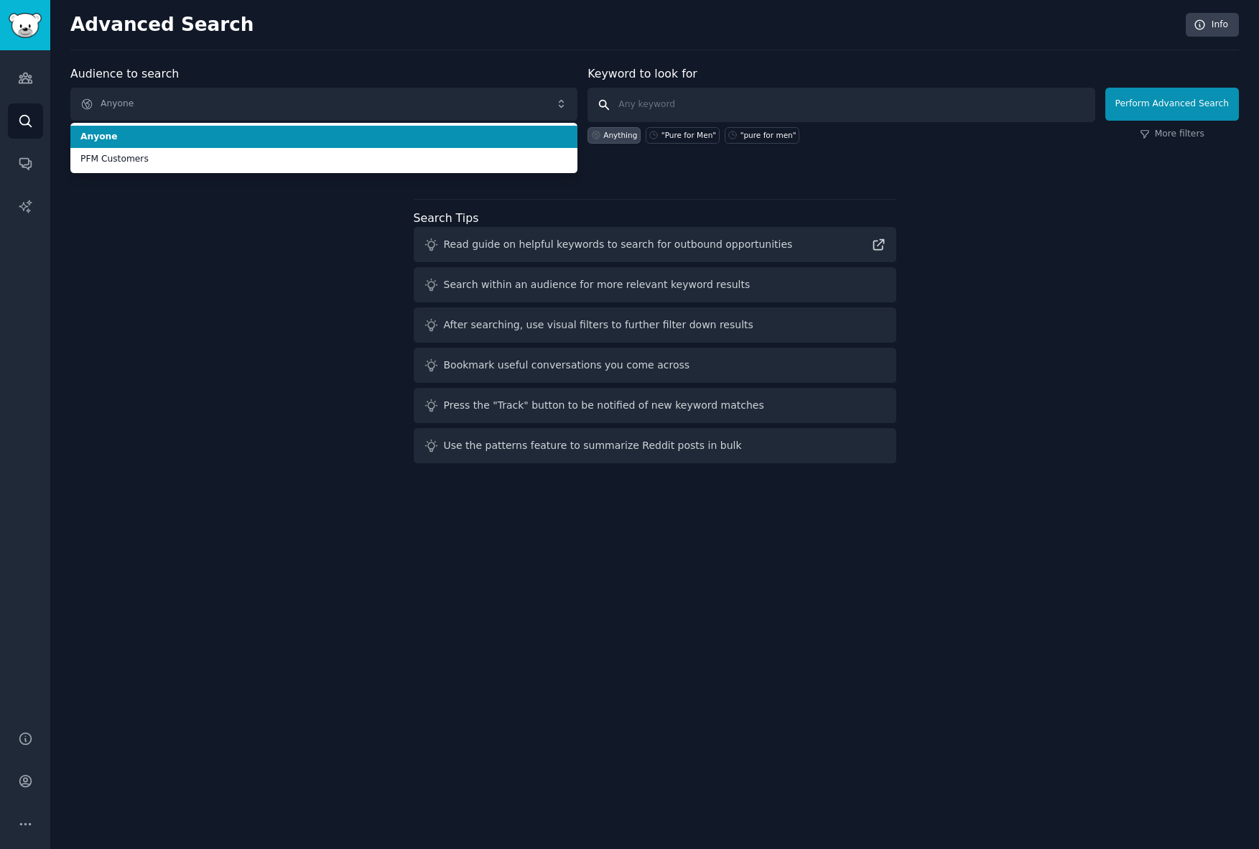
click at [926, 113] on input "text" at bounding box center [840, 105] width 507 height 34
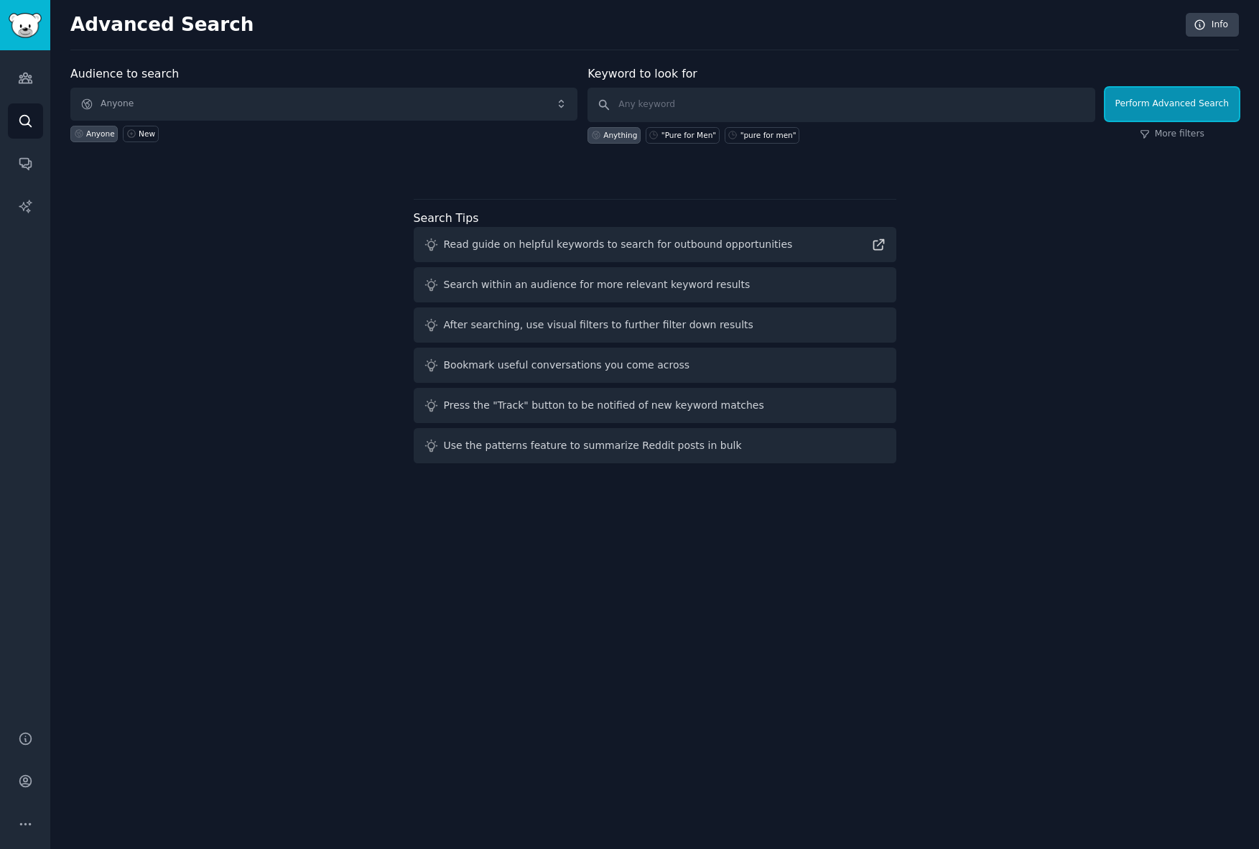
drag, startPoint x: 1179, startPoint y: 109, endPoint x: 839, endPoint y: 80, distance: 340.9
click at [840, 80] on form "Audience to search Anyone Anyone New Keyword to look for Anything "Pure for Men…" at bounding box center [654, 104] width 1168 height 78
click at [671, 127] on div ""Pure for Men"" at bounding box center [683, 135] width 74 height 17
click at [760, 139] on div ""pure for men"" at bounding box center [768, 135] width 56 height 10
type input ""pure for men""
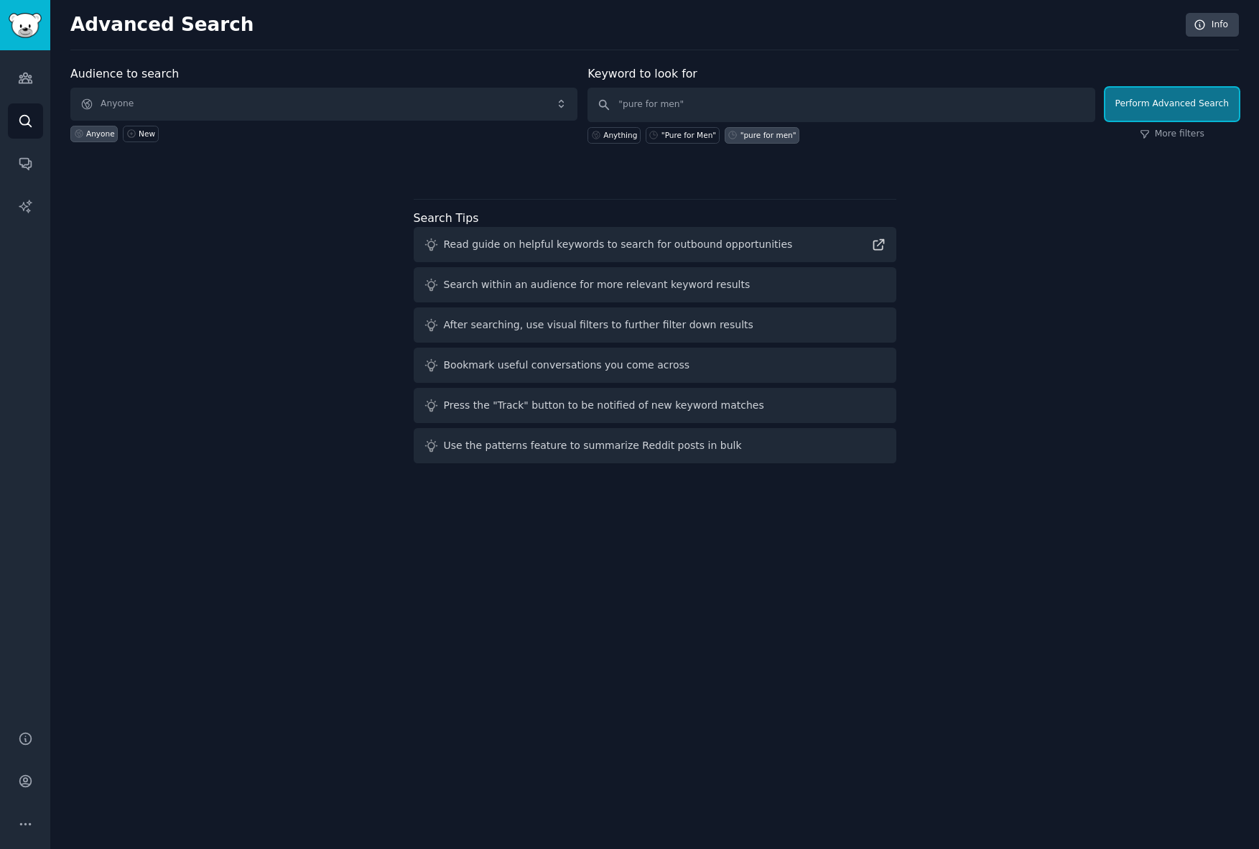
click at [1141, 96] on button "Perform Advanced Search" at bounding box center [1172, 104] width 134 height 33
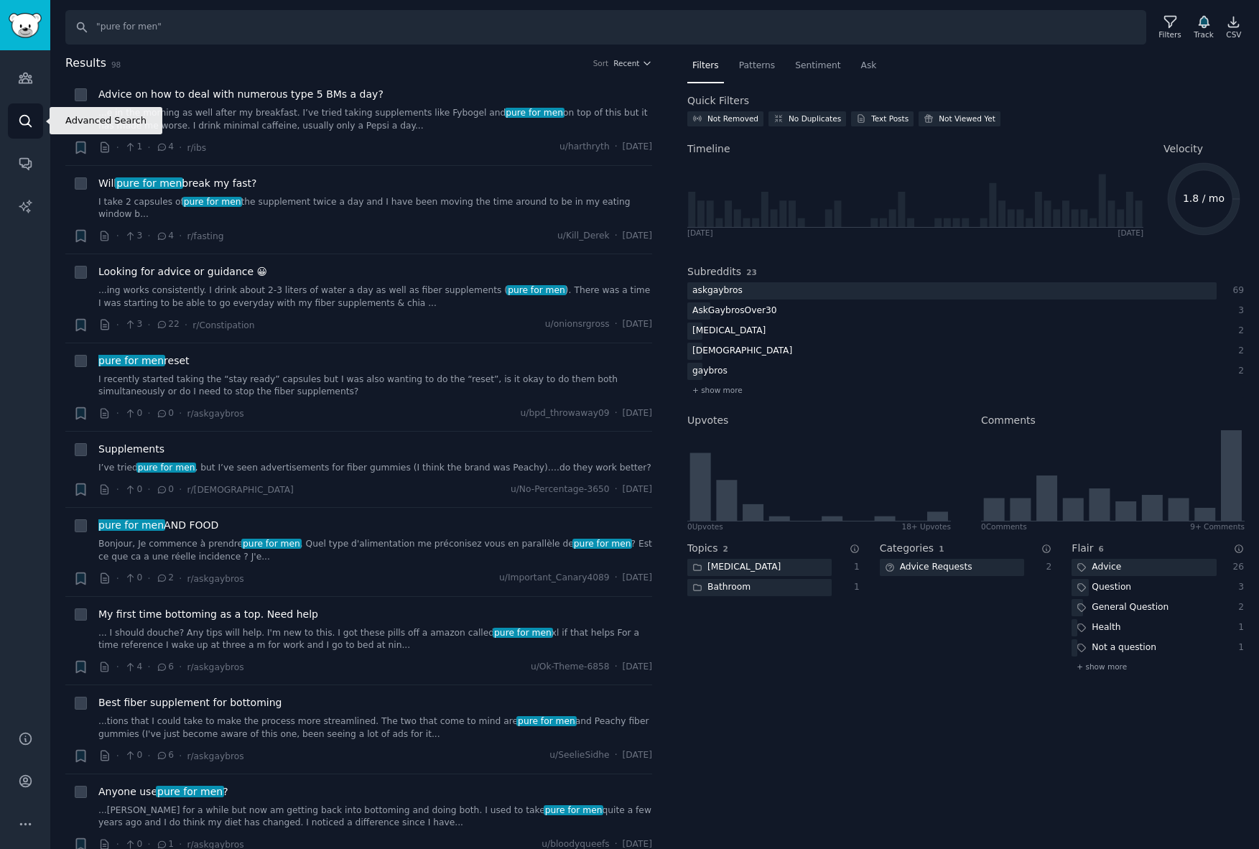
click at [22, 109] on link "Search" at bounding box center [25, 120] width 35 height 35
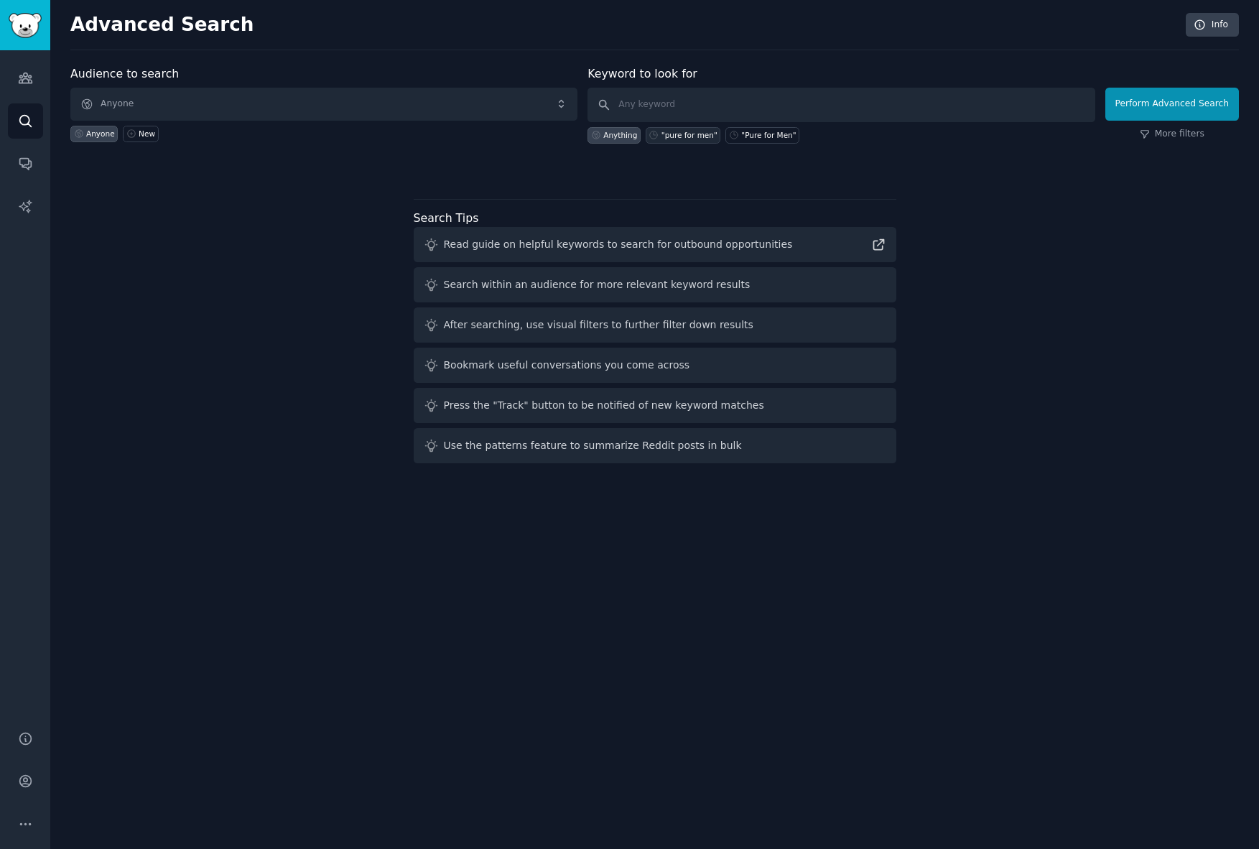
click at [699, 137] on div ""pure for men"" at bounding box center [689, 135] width 56 height 10
type input ""pure for men""
click at [1177, 136] on link "More filters" at bounding box center [1172, 134] width 65 height 13
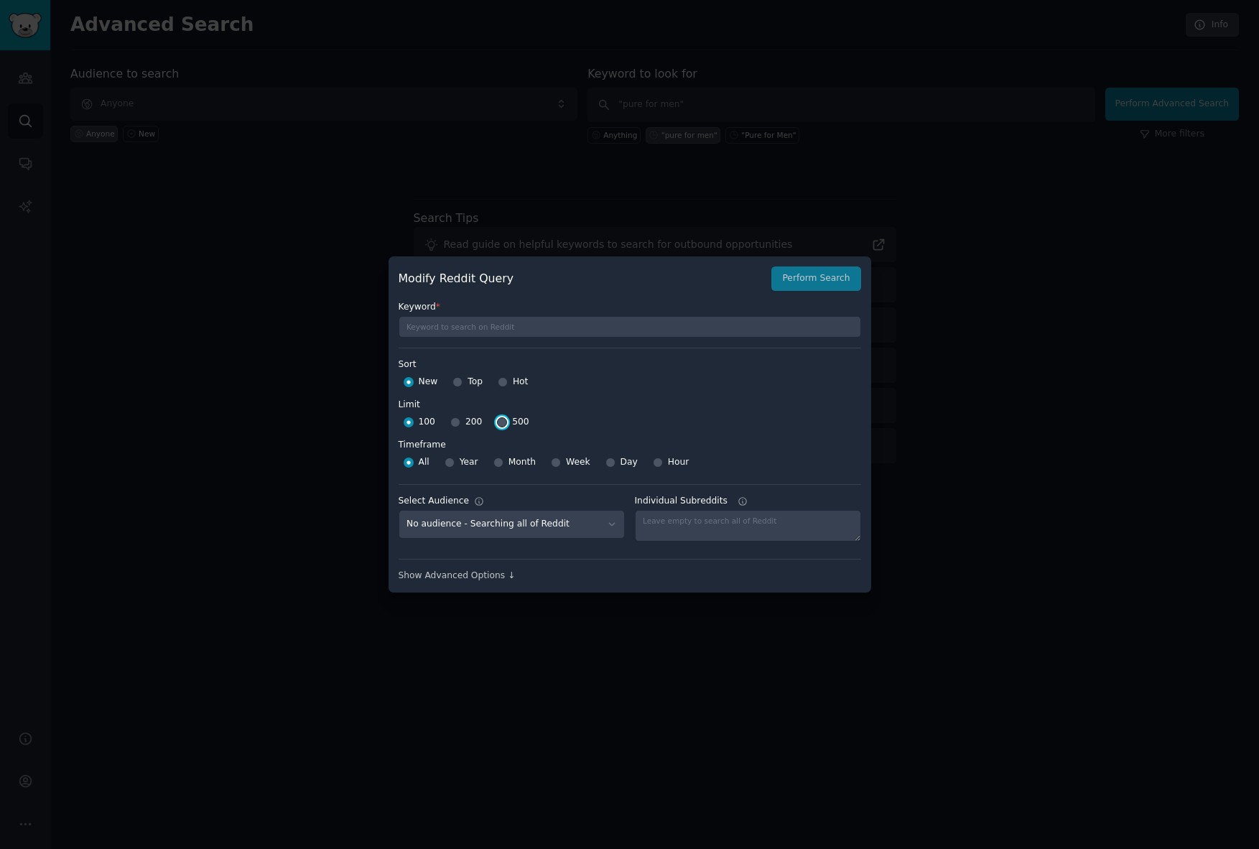
click at [499, 421] on input "500" at bounding box center [502, 422] width 10 height 10
radio input "true"
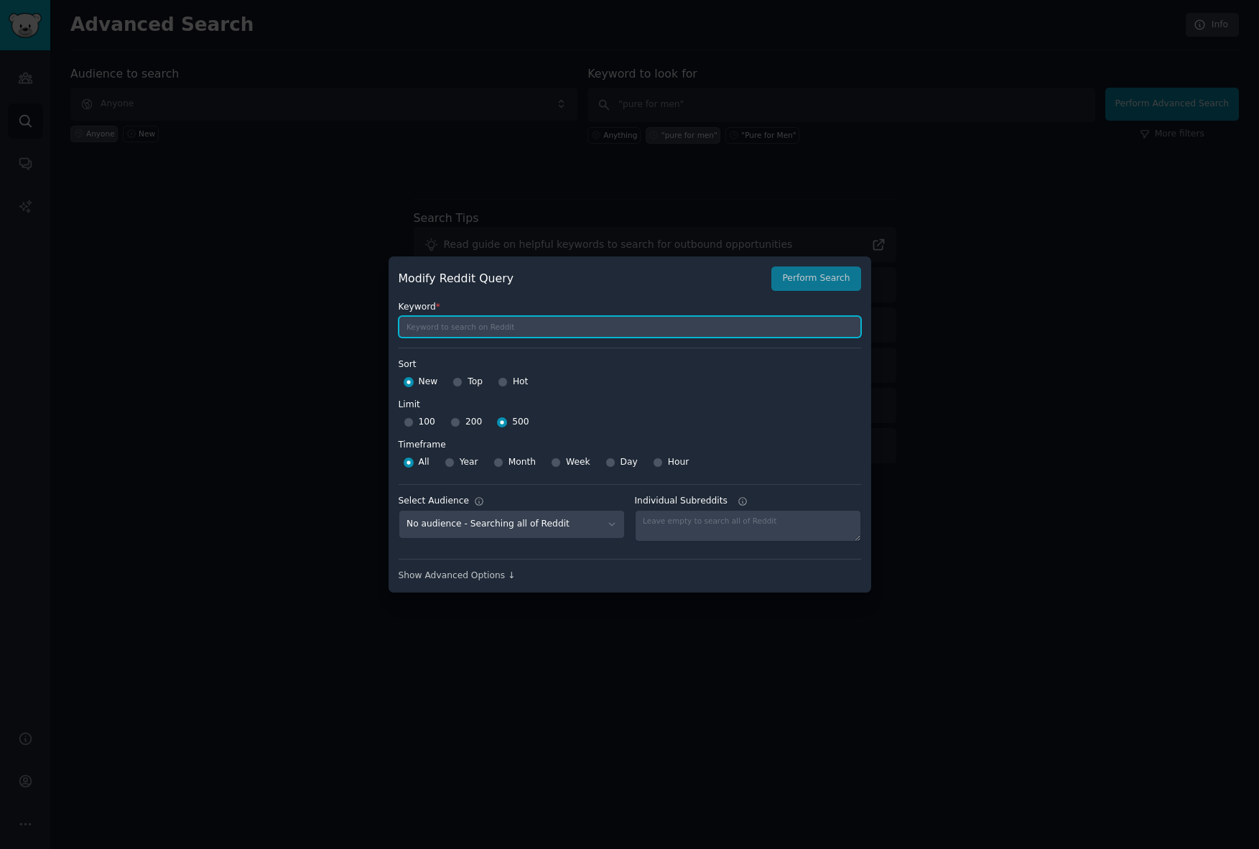
click at [462, 330] on input "text" at bounding box center [630, 327] width 462 height 22
type input "p"
type input "pure for men"
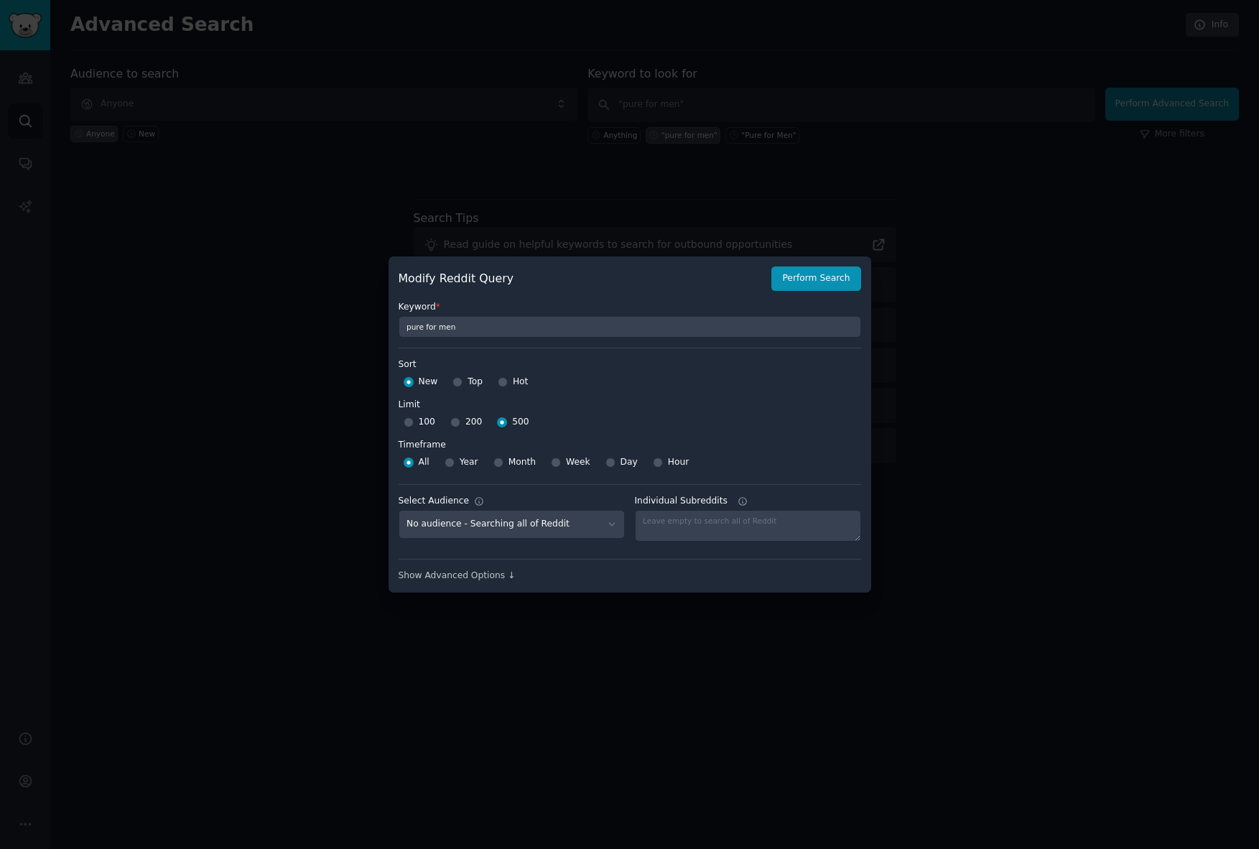
click at [479, 579] on div "Show Advanced Options ↓" at bounding box center [630, 575] width 462 height 13
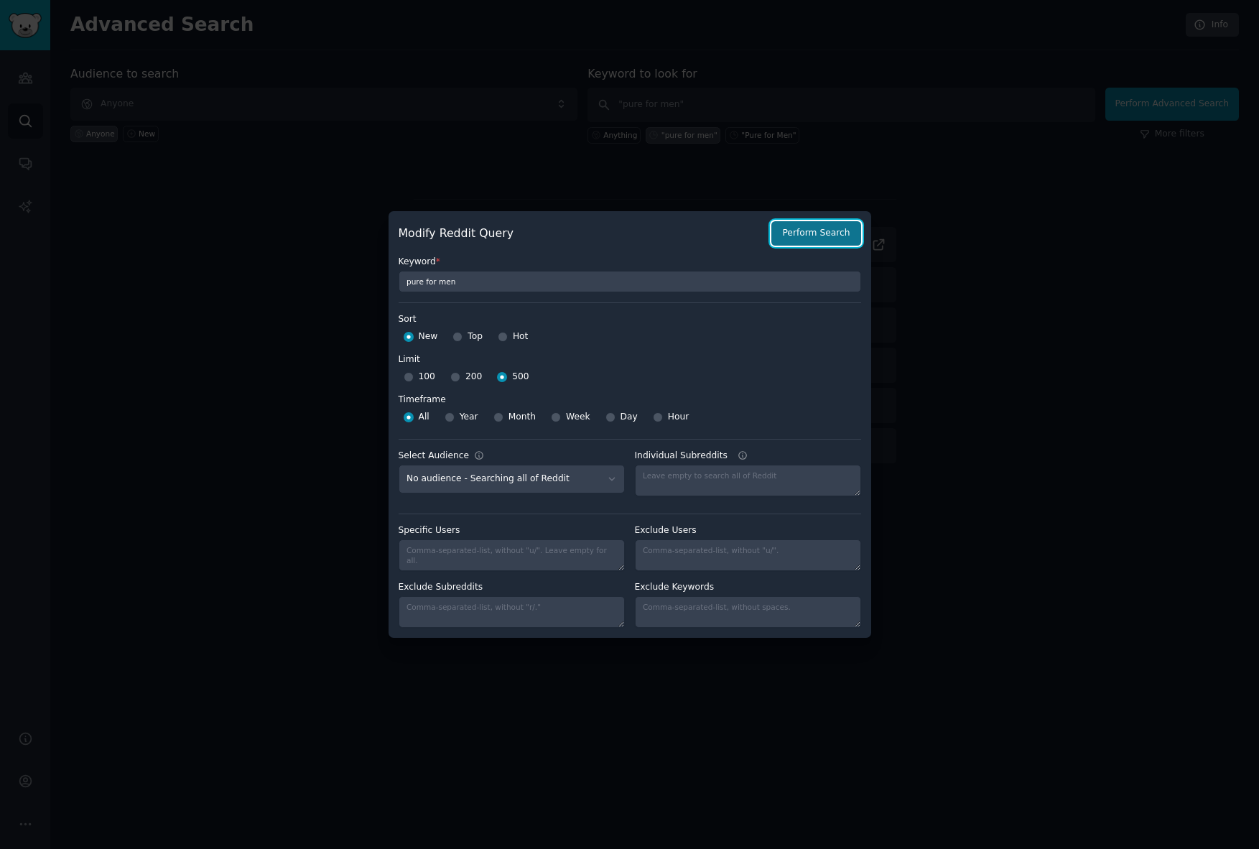
click at [796, 228] on button "Perform Search" at bounding box center [815, 233] width 89 height 24
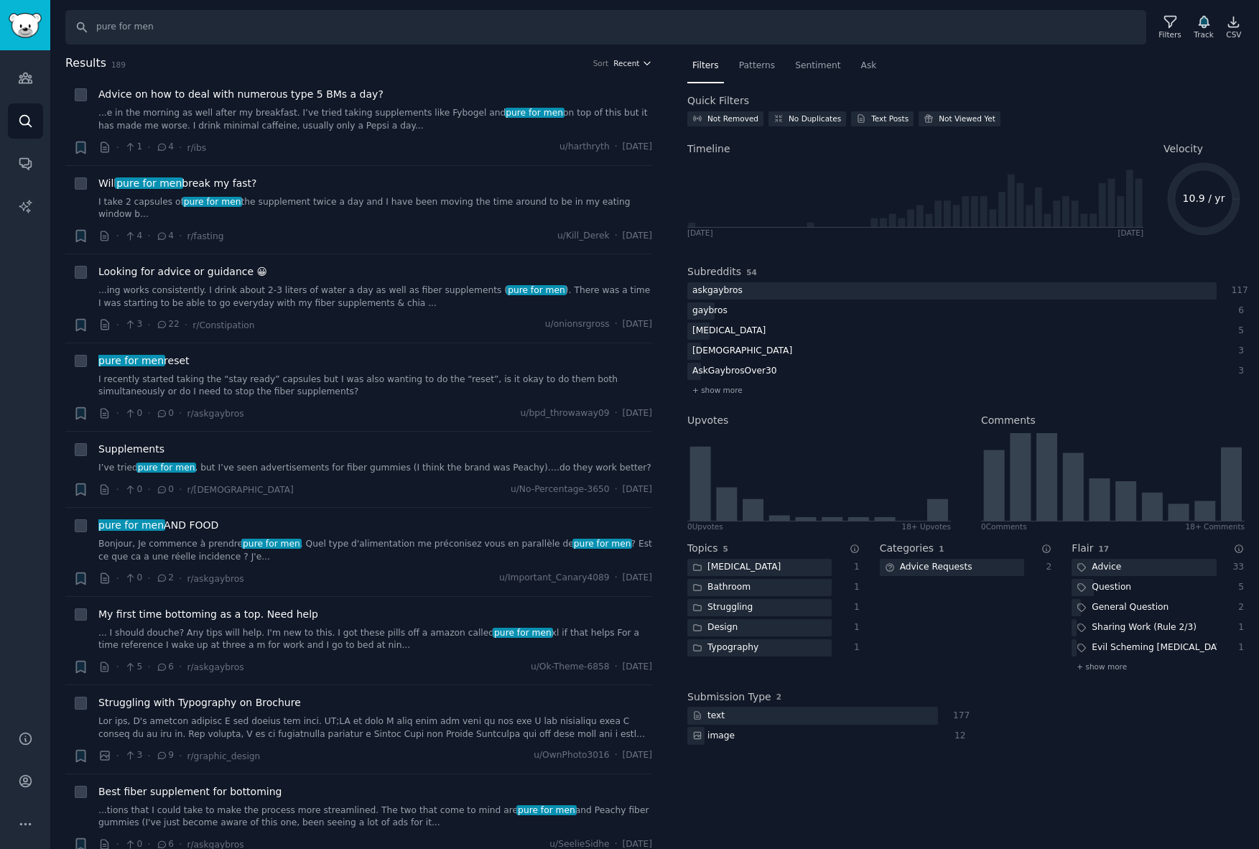
click at [628, 58] on span "Recent" at bounding box center [626, 63] width 26 height 10
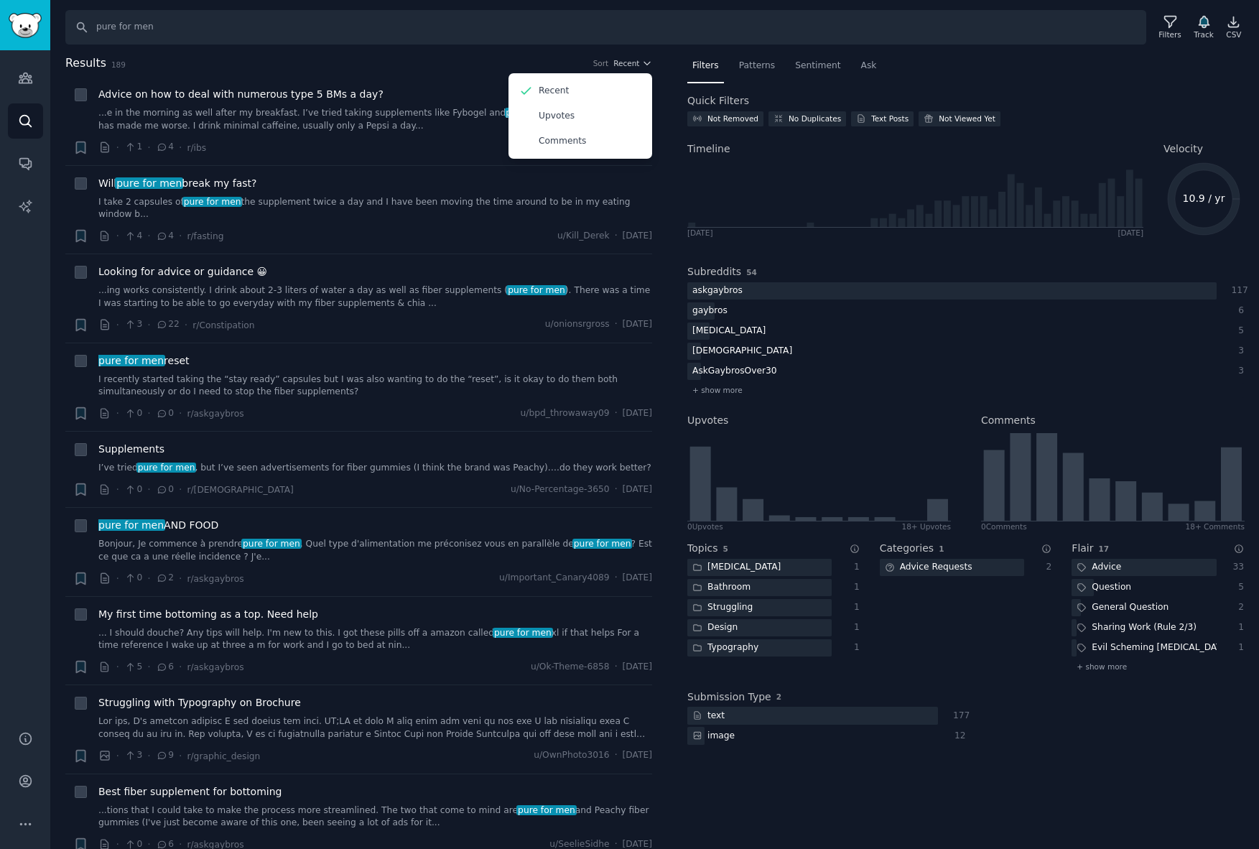
click at [587, 46] on div "Search pure for men Filters Track CSV Results 189 Sort Recent Recent Upvotes Co…" at bounding box center [654, 424] width 1208 height 849
